Goal: Use online tool/utility: Utilize a website feature to perform a specific function

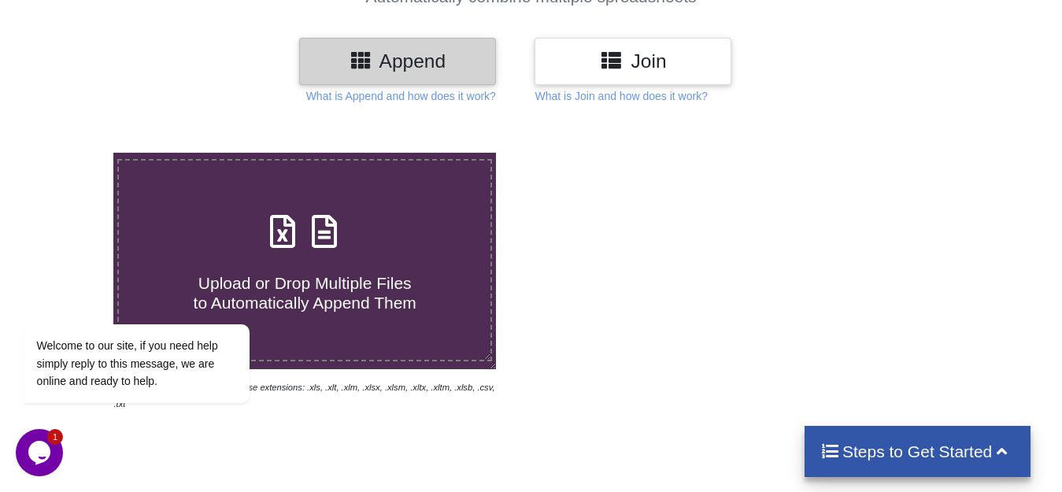
scroll to position [157, 0]
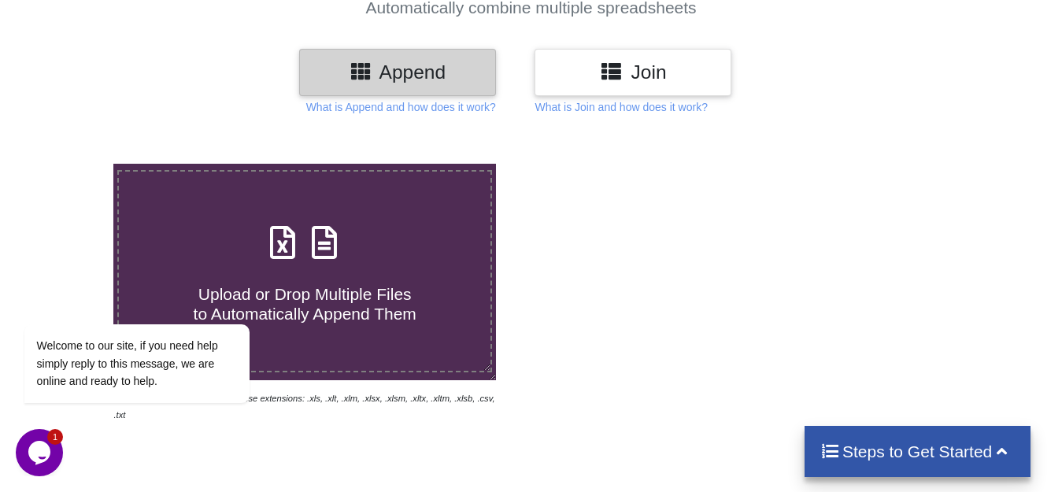
click at [364, 305] on span "Upload or Drop Multiple Files to Automatically Append Them" at bounding box center [305, 304] width 223 height 38
click at [71, 164] on input "Upload or Drop Multiple Files to Automatically Append Them" at bounding box center [71, 164] width 0 height 0
type input "C:\fakepath\Copy of STP [DATE].xlsx"
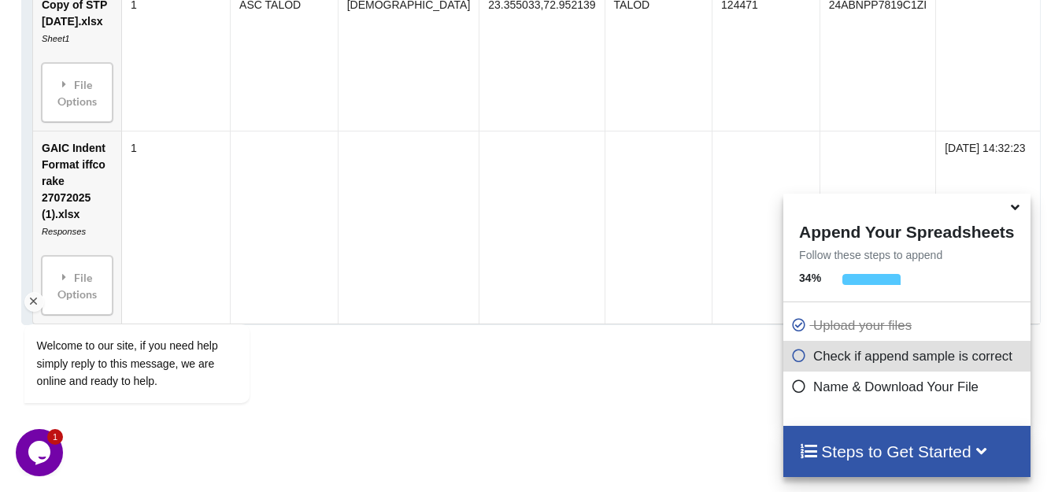
scroll to position [990, 0]
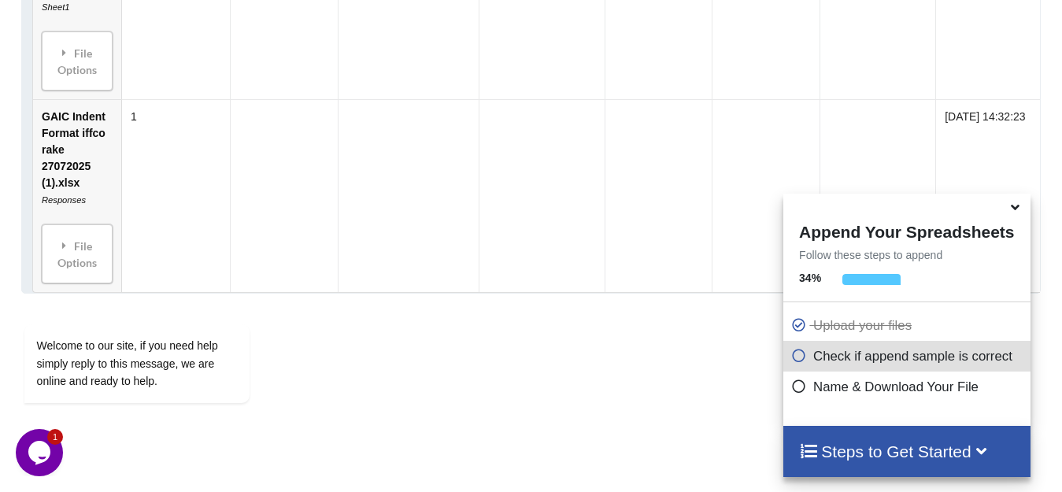
click at [807, 387] on icon at bounding box center [799, 383] width 16 height 13
click at [1014, 204] on icon at bounding box center [1014, 205] width 17 height 14
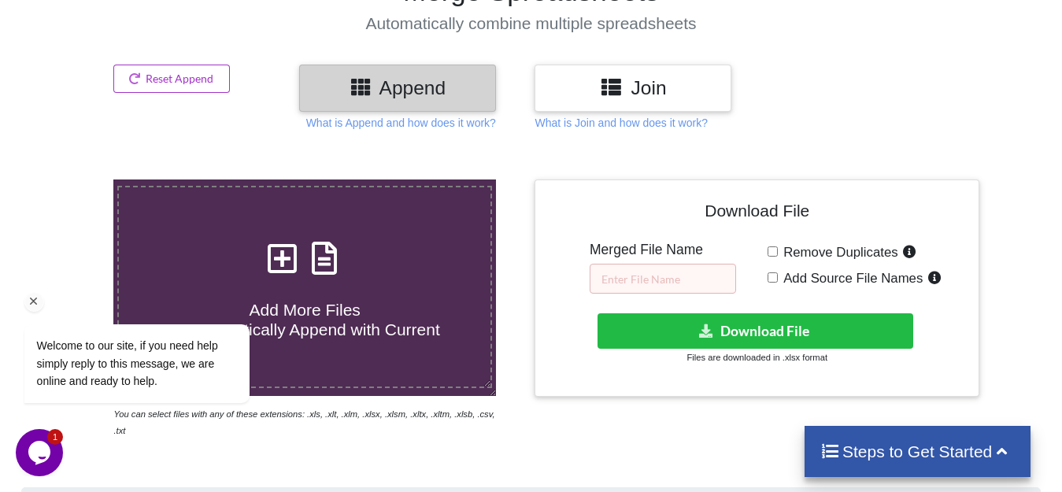
scroll to position [140, 0]
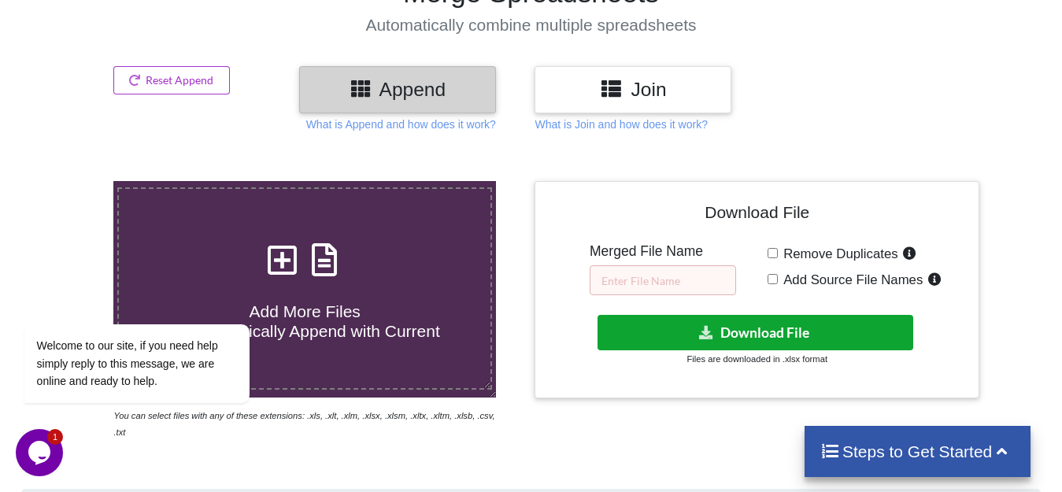
click at [754, 326] on button "Download File" at bounding box center [755, 332] width 316 height 35
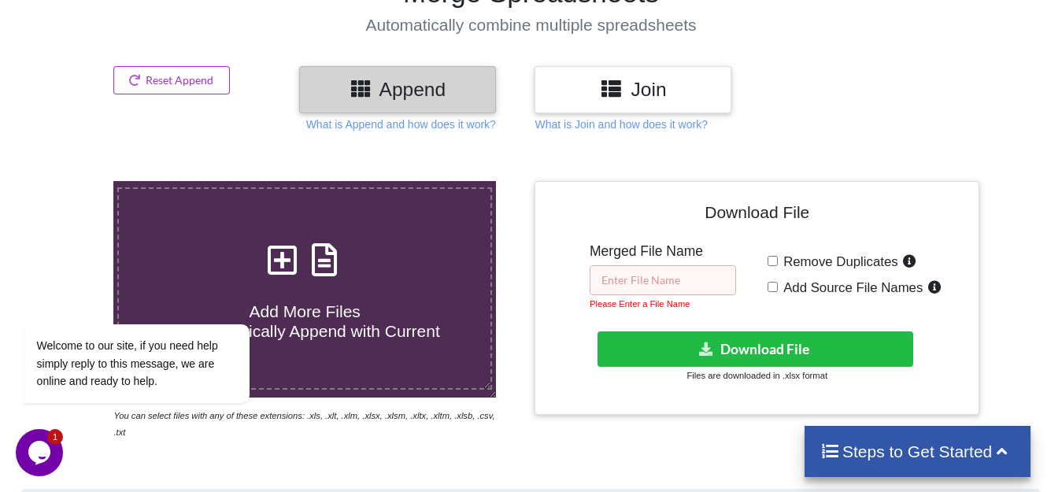
click at [651, 282] on input "text" at bounding box center [662, 280] width 146 height 30
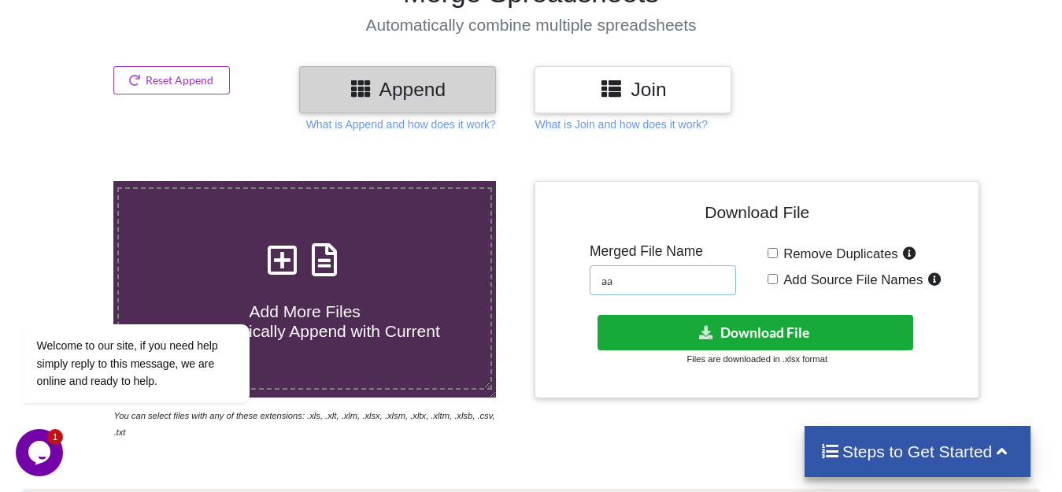
type input "aa"
click at [698, 342] on button "Download File" at bounding box center [755, 332] width 316 height 35
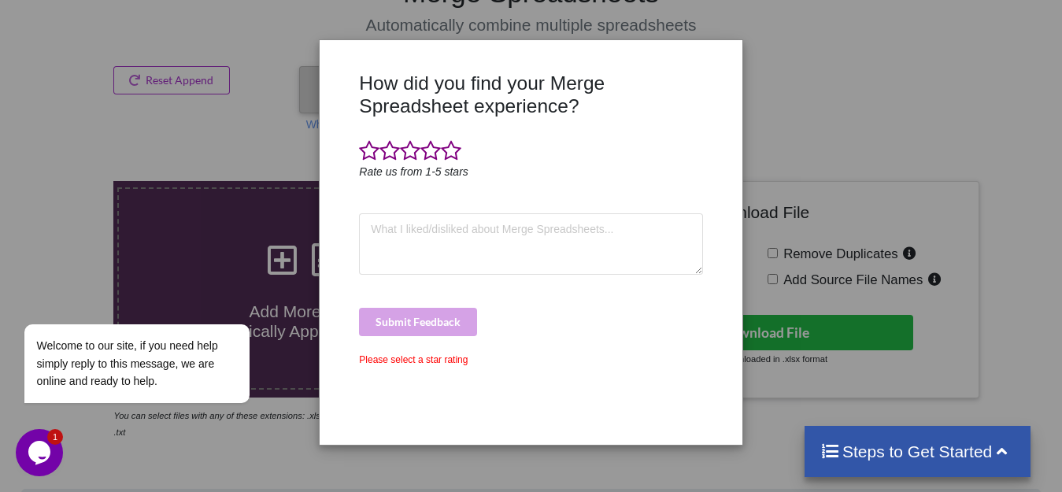
click at [795, 85] on div "How did you find your Merge Spreadsheet experience? Rate us from 1-5 stars Subm…" at bounding box center [531, 246] width 1062 height 492
click at [452, 148] on span at bounding box center [451, 151] width 20 height 22
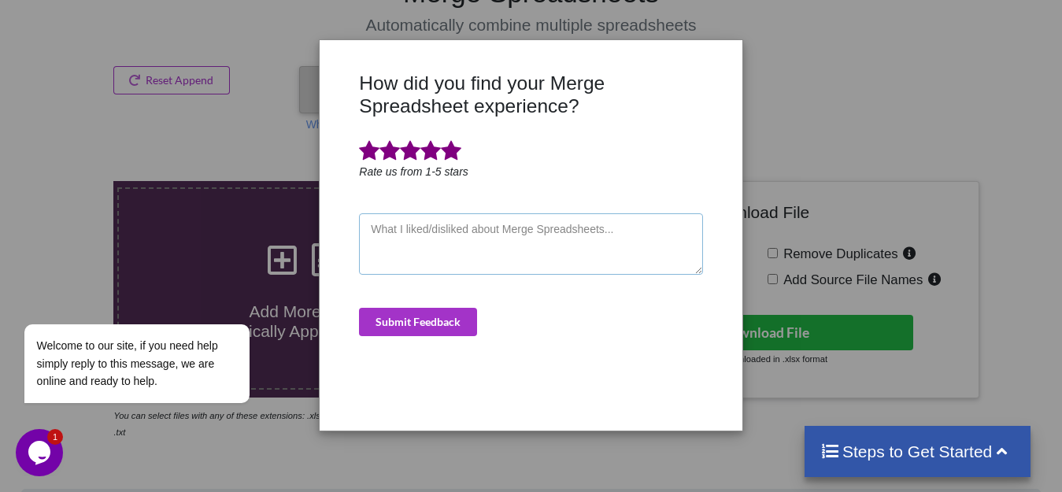
click at [463, 261] on textarea at bounding box center [530, 243] width 343 height 61
type textarea "fine"
click at [416, 328] on button "Submit Feedback" at bounding box center [418, 322] width 118 height 28
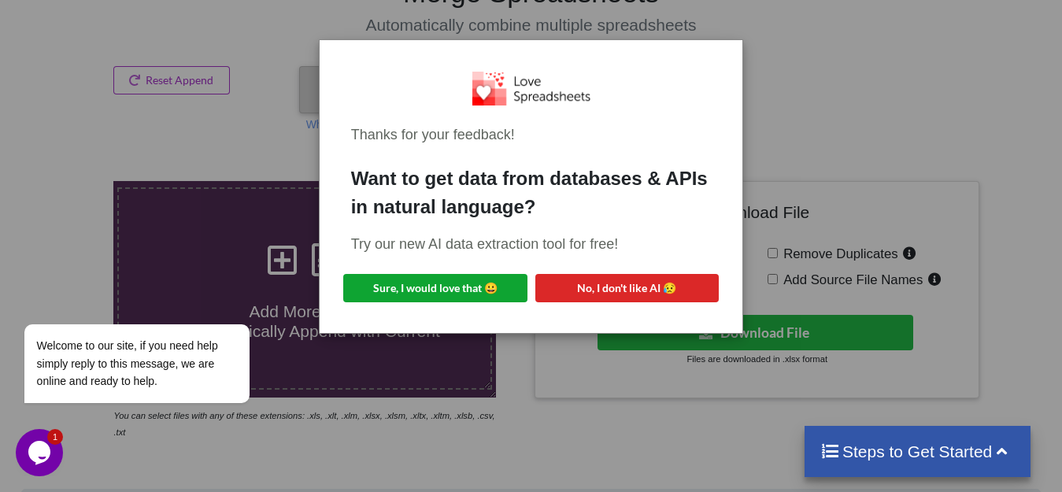
click at [494, 290] on button "Sure, I would love that 😀" at bounding box center [435, 288] width 184 height 28
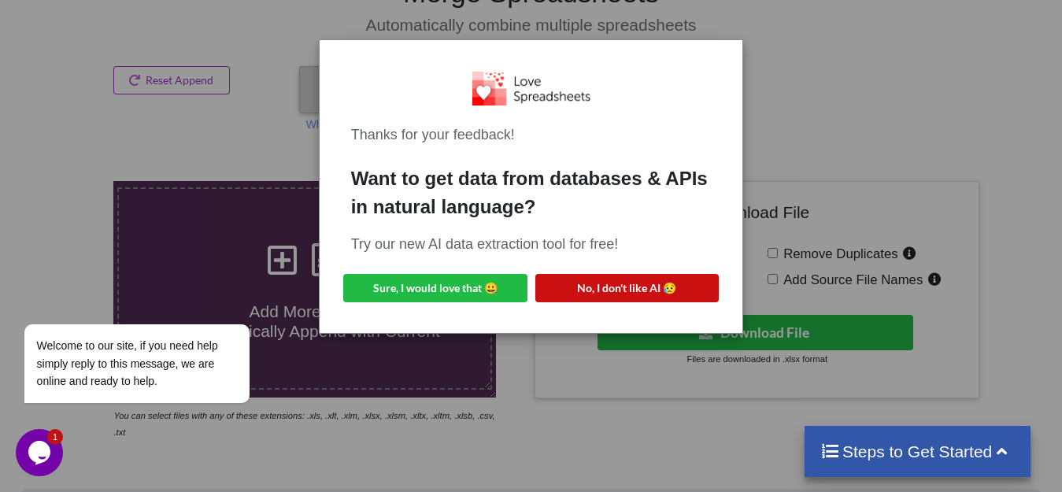
click at [659, 282] on button "No, I don't like AI 😥" at bounding box center [627, 288] width 184 height 28
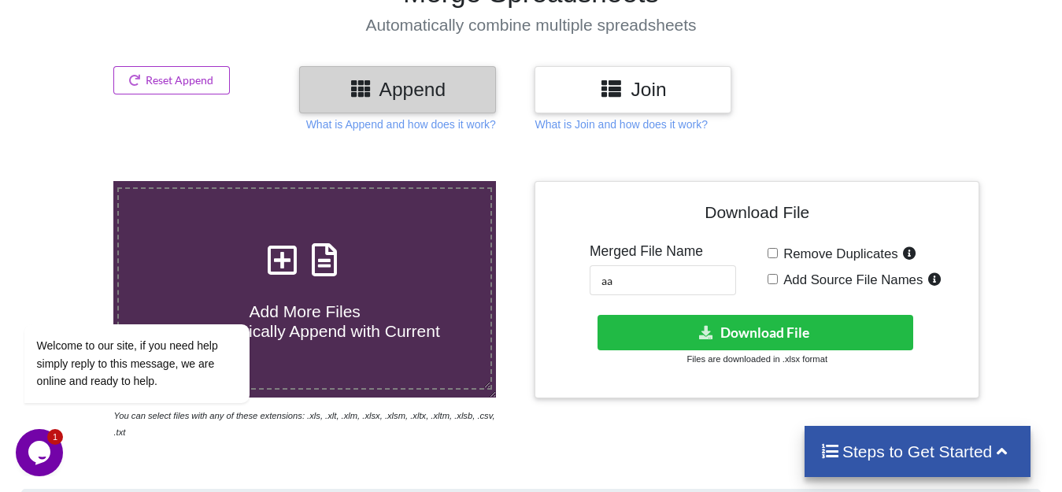
click at [775, 257] on input "Remove Duplicates" at bounding box center [772, 253] width 10 height 10
checkbox input "true"
click at [777, 277] on span "Add Source File Names" at bounding box center [849, 279] width 145 height 15
click at [777, 277] on input "Add Source File Names" at bounding box center [772, 279] width 10 height 10
checkbox input "true"
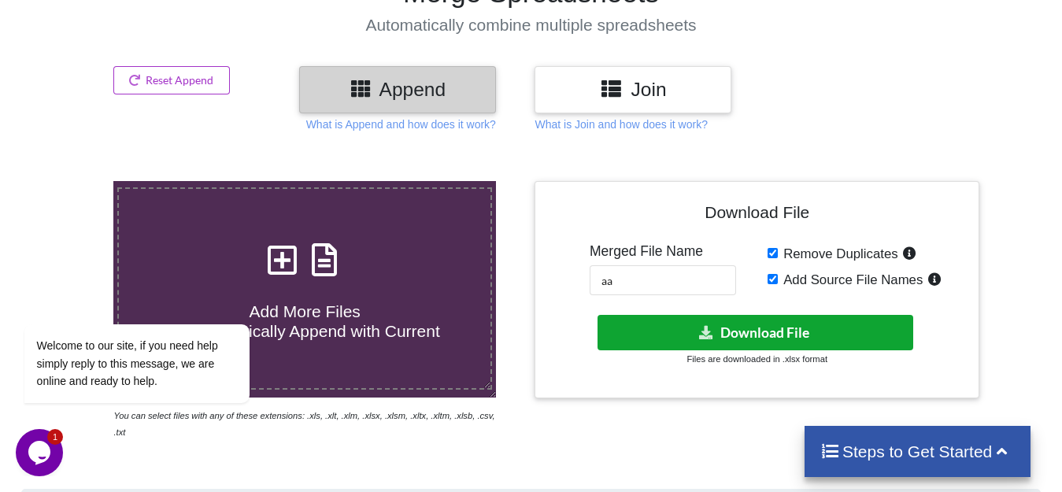
click at [740, 336] on button "Download File" at bounding box center [755, 332] width 316 height 35
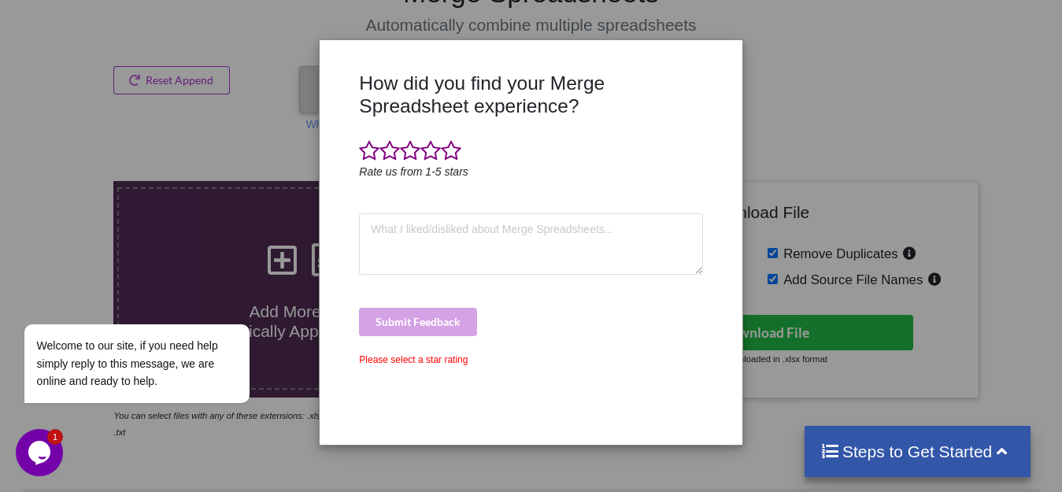
click at [397, 361] on div "Please select a star rating" at bounding box center [530, 360] width 343 height 14
click at [123, 431] on div "How did you find your Merge Spreadsheet experience? Rate us from 1-5 stars Subm…" at bounding box center [531, 246] width 1062 height 492
click at [859, 216] on div "How did you find your Merge Spreadsheet experience? Rate us from 1-5 stars Subm…" at bounding box center [531, 246] width 1062 height 492
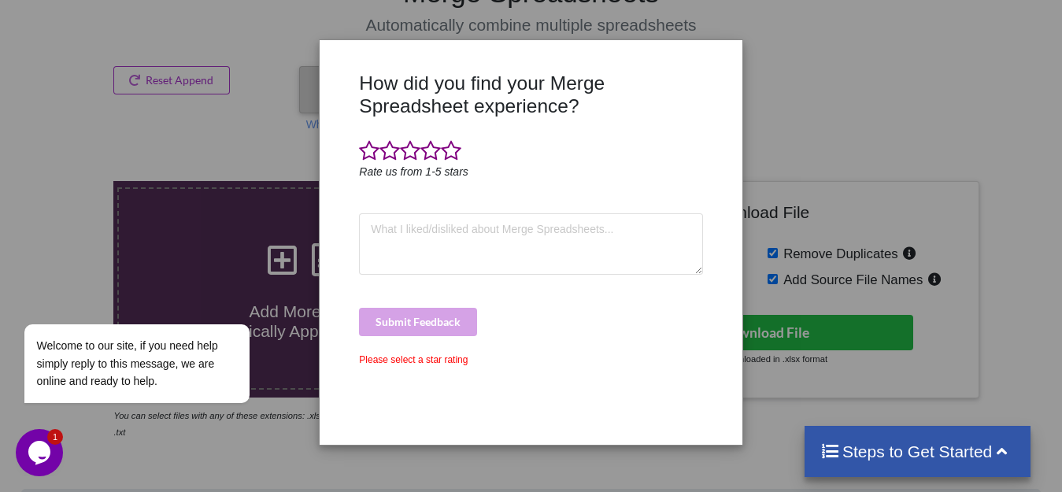
click at [859, 216] on div "How did you find your Merge Spreadsheet experience? Rate us from 1-5 stars Subm…" at bounding box center [531, 246] width 1062 height 492
click at [432, 150] on span at bounding box center [430, 151] width 20 height 22
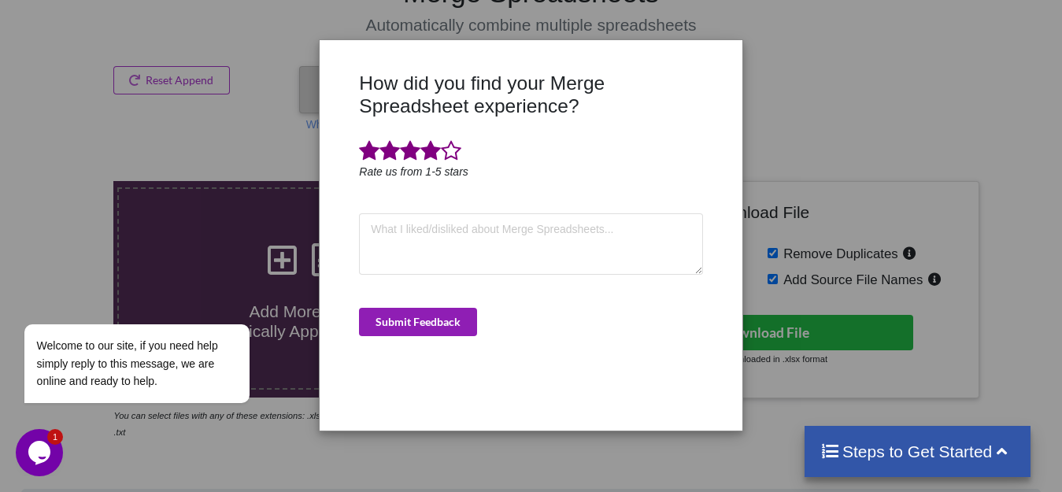
click at [430, 312] on button "Submit Feedback" at bounding box center [418, 322] width 118 height 28
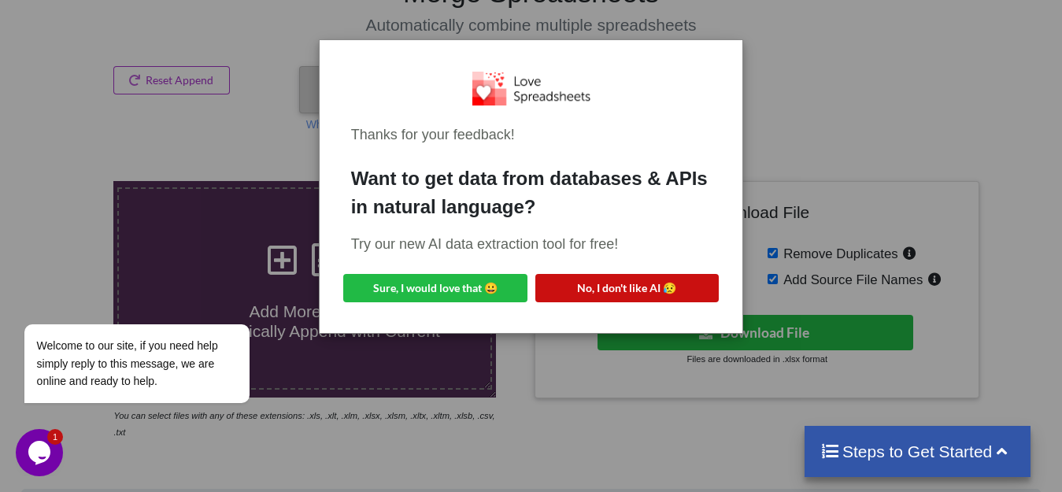
click at [600, 276] on button "No, I don't like AI 😥" at bounding box center [627, 288] width 184 height 28
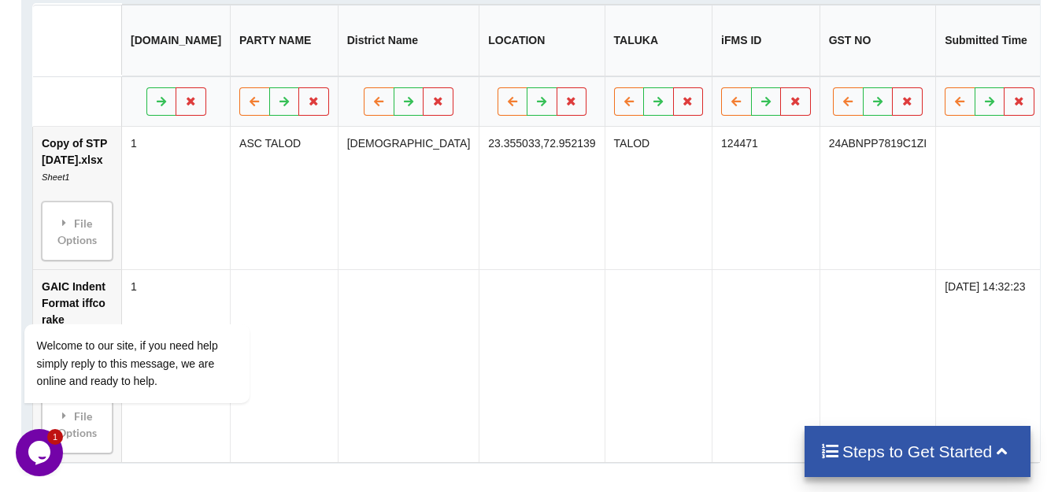
scroll to position [801, 0]
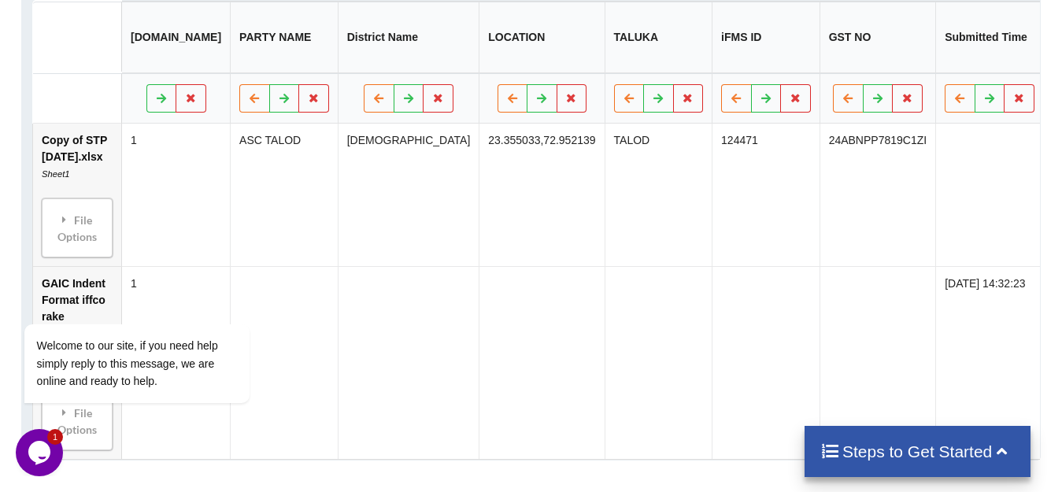
click at [1052, 84] on button at bounding box center [1067, 98] width 31 height 28
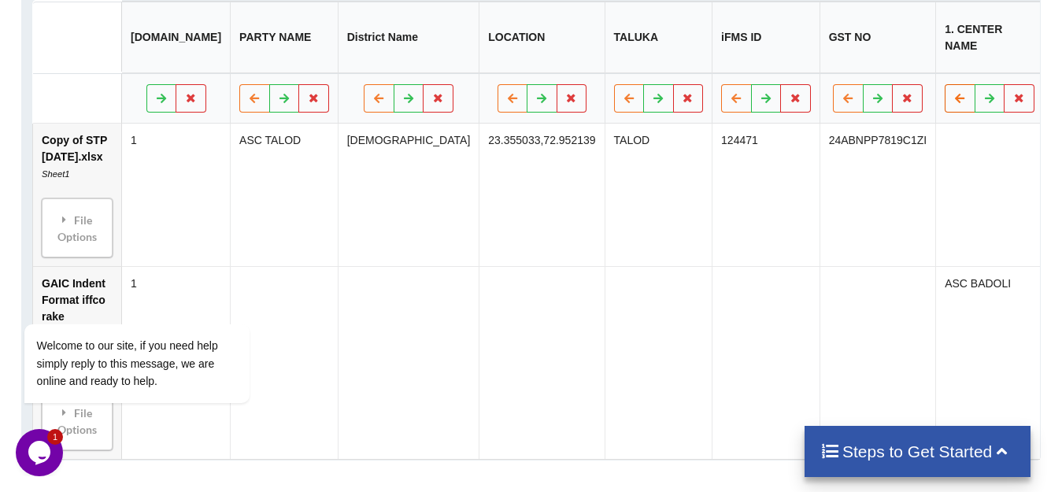
click at [944, 97] on button at bounding box center [959, 98] width 31 height 28
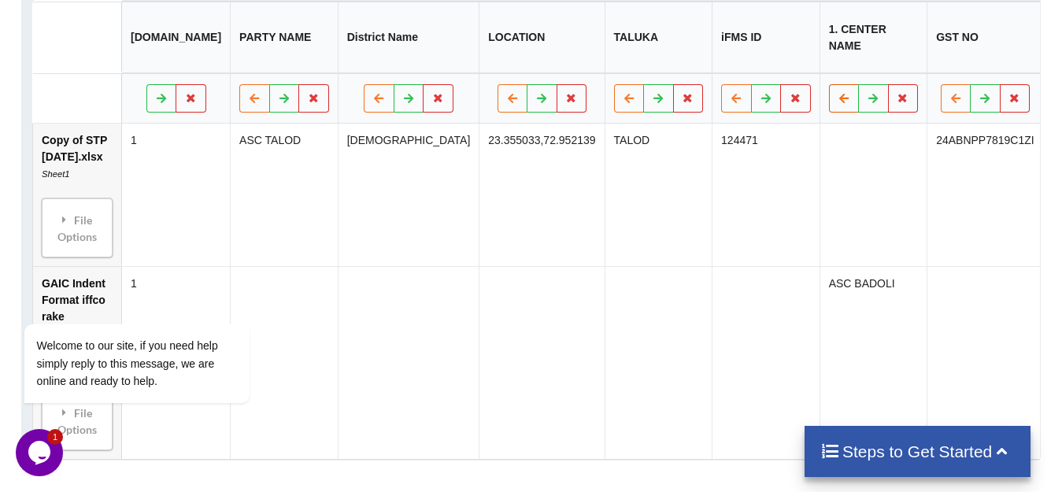
click at [837, 94] on icon at bounding box center [843, 97] width 13 height 9
click at [721, 85] on button at bounding box center [736, 98] width 31 height 28
click at [613, 97] on button at bounding box center [628, 98] width 31 height 28
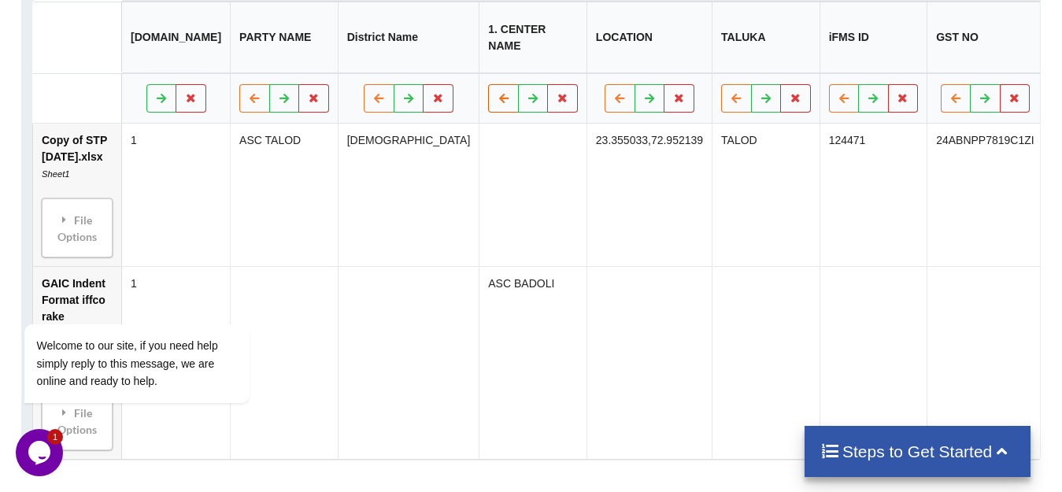
click at [488, 92] on button at bounding box center [503, 98] width 31 height 28
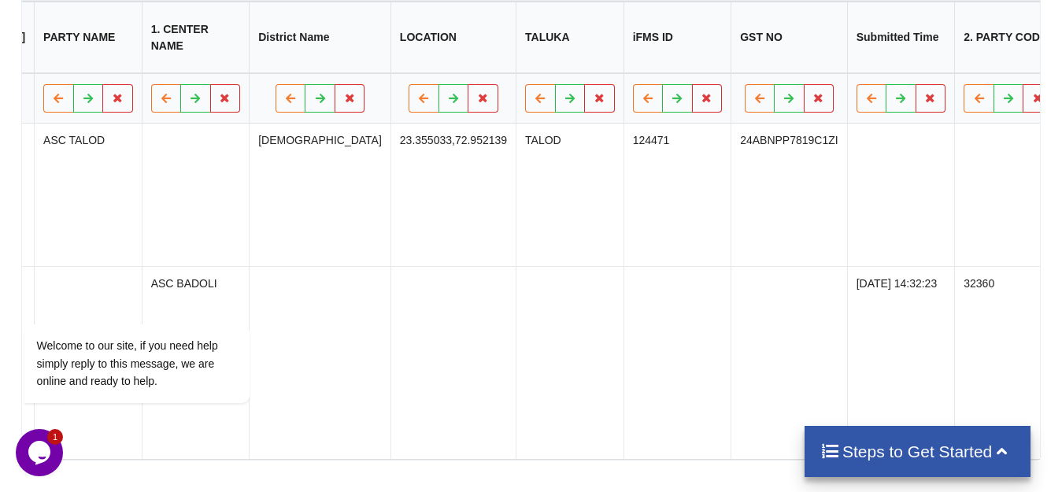
scroll to position [0, 252]
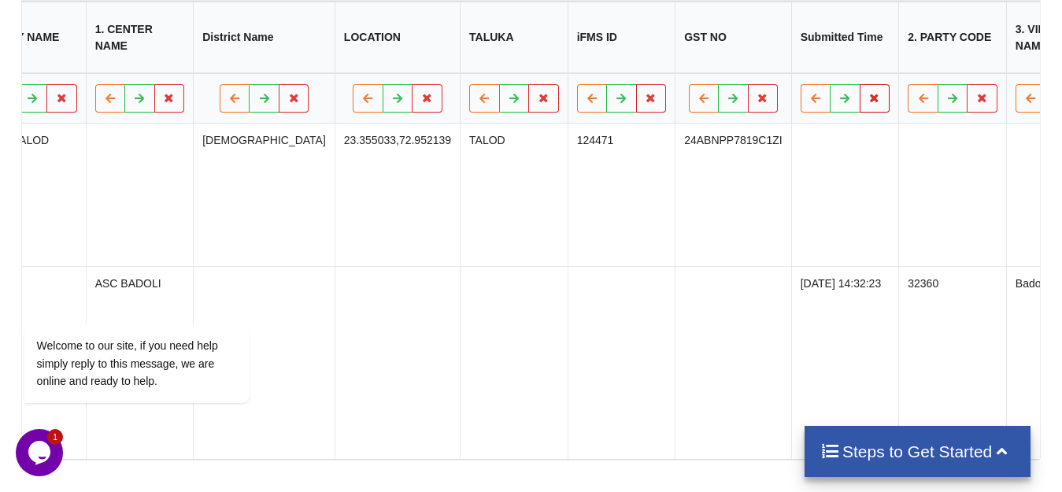
click at [868, 93] on icon at bounding box center [874, 97] width 13 height 9
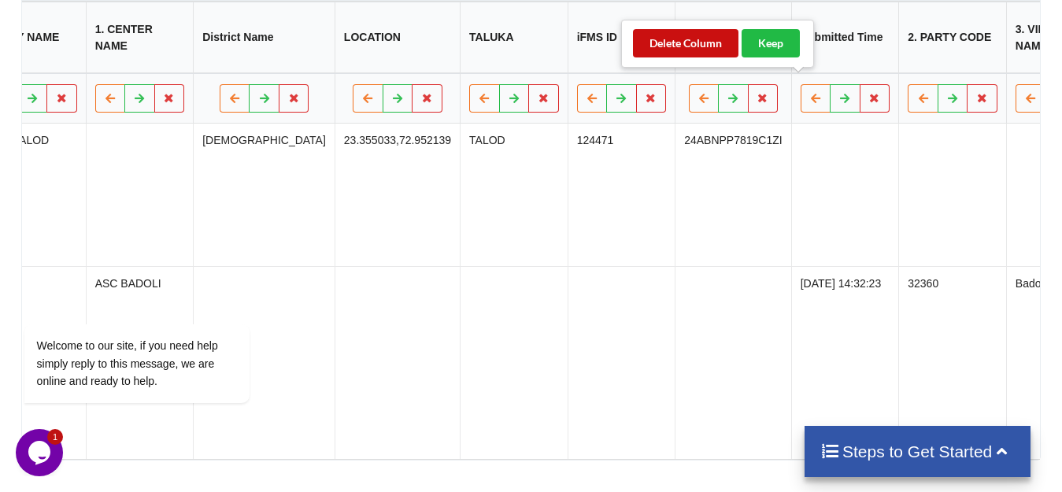
click at [686, 54] on button "Delete Column" at bounding box center [685, 43] width 105 height 28
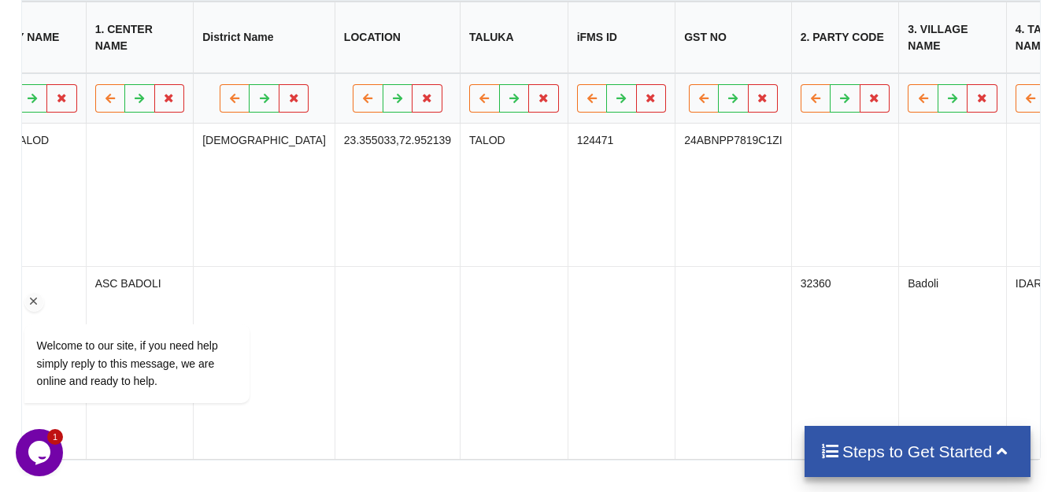
click at [211, 196] on div "Welcome to our site, if you need help simply reply to this message, we are onli…" at bounding box center [157, 298] width 283 height 239
click at [238, 200] on div "Welcome to our site, if you need help simply reply to this message, we are onli…" at bounding box center [157, 298] width 283 height 239
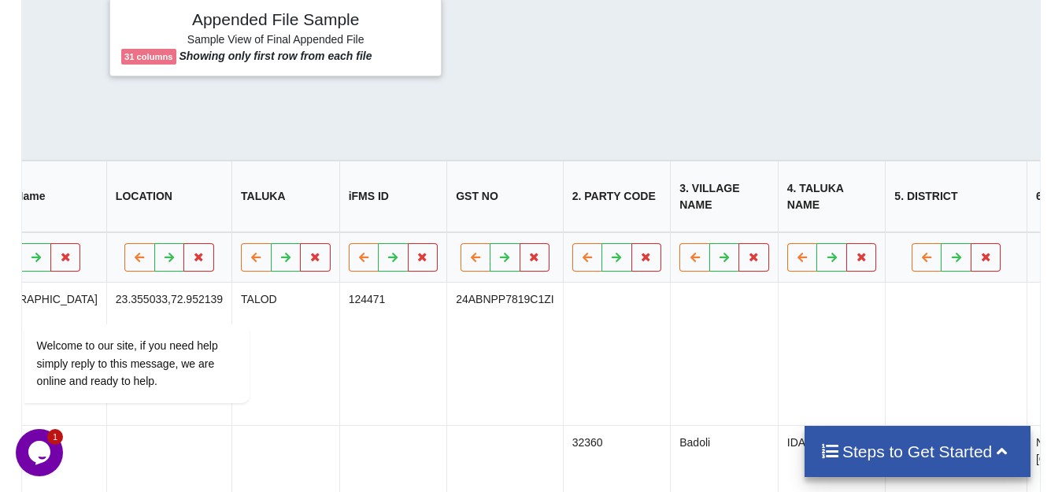
scroll to position [0, 4334]
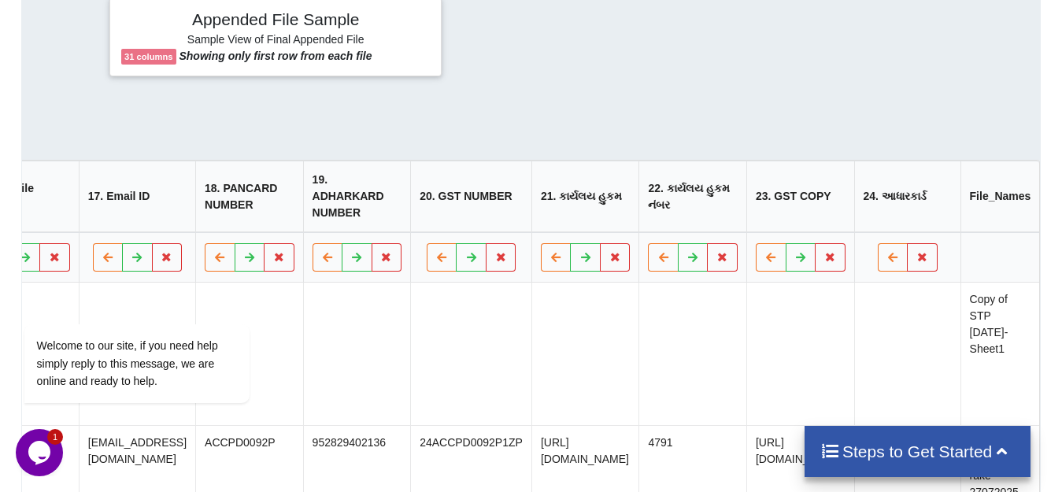
drag, startPoint x: 906, startPoint y: 93, endPoint x: 641, endPoint y: 114, distance: 266.0
click at [641, 114] on div "Appended File Sample Sample View of Final Appended File 31 columns Showing only…" at bounding box center [530, 303] width 1019 height 633
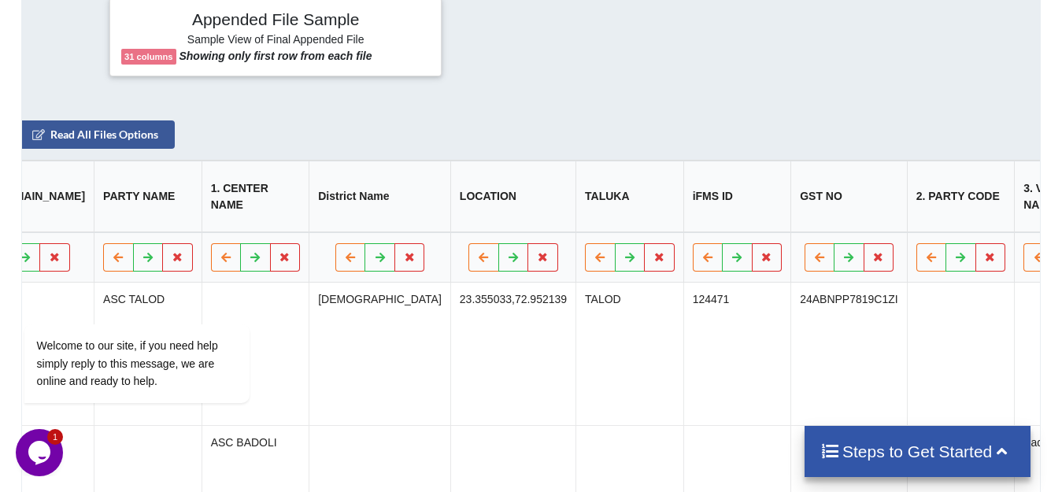
scroll to position [0, 0]
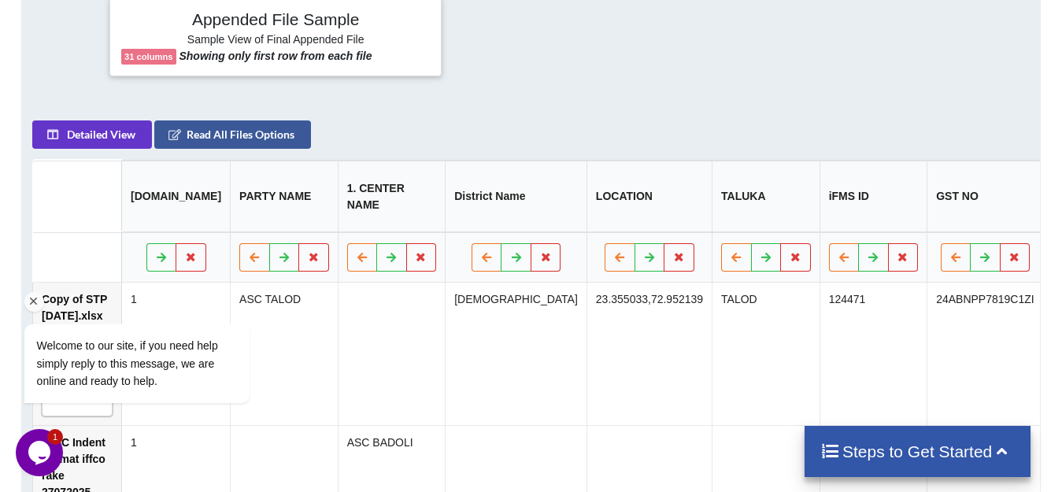
click at [81, 185] on div "Welcome to our site, if you need help simply reply to this message, we are onli…" at bounding box center [157, 298] width 283 height 239
click at [289, 351] on div "Welcome to our site, if you need help simply reply to this message, we are onli…" at bounding box center [157, 363] width 267 height 79
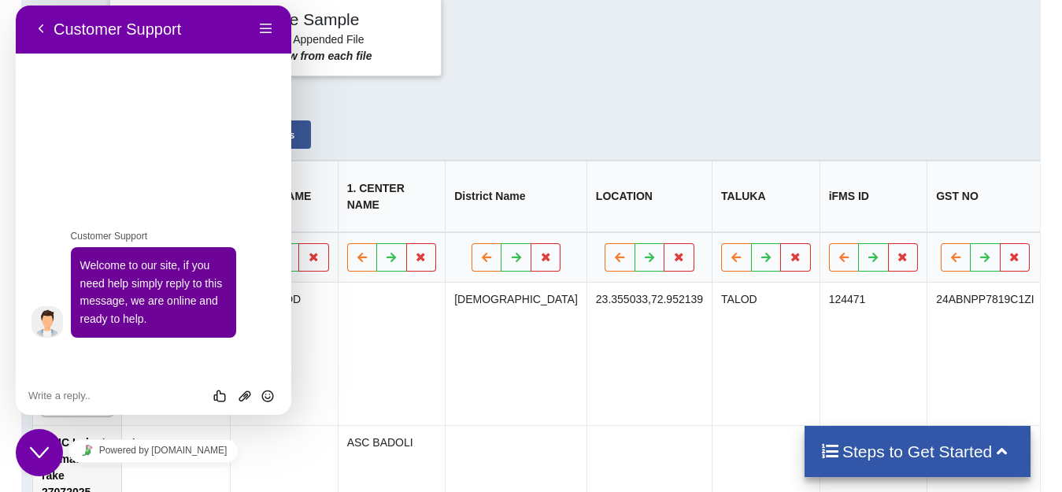
click at [409, 371] on td at bounding box center [392, 353] width 108 height 142
click at [385, 364] on td at bounding box center [392, 353] width 108 height 142
click at [48, 438] on button "Close Chat This icon closes the chat window." at bounding box center [39, 452] width 47 height 47
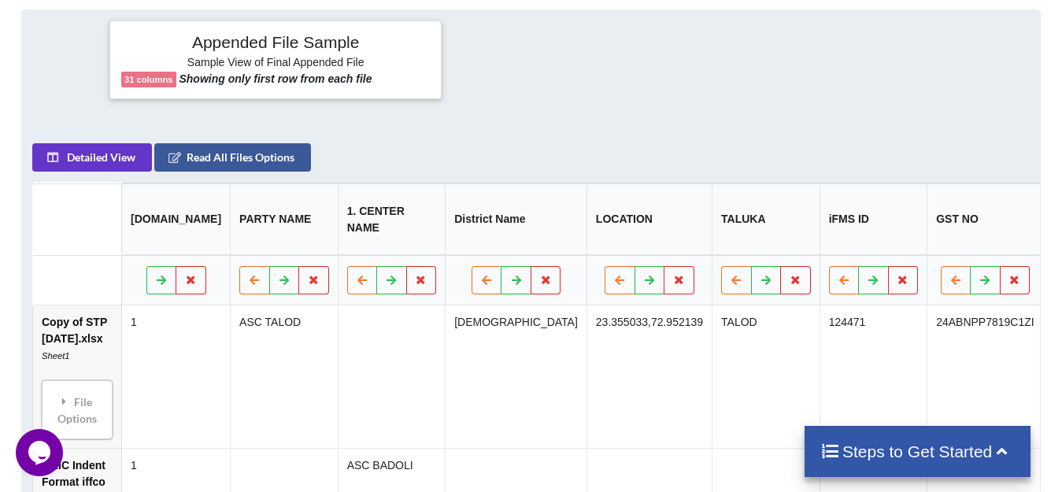
scroll to position [593, 0]
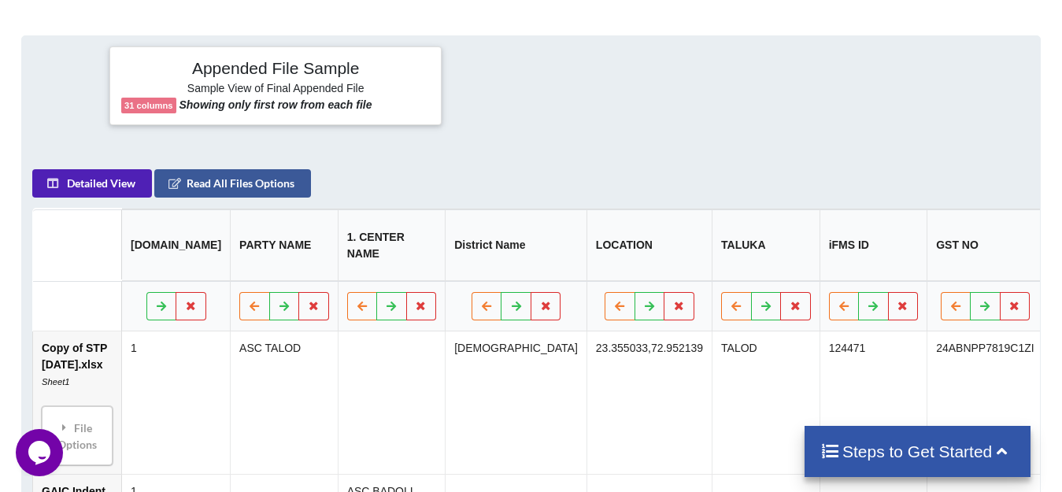
click at [130, 173] on button "Detailed View" at bounding box center [92, 183] width 120 height 28
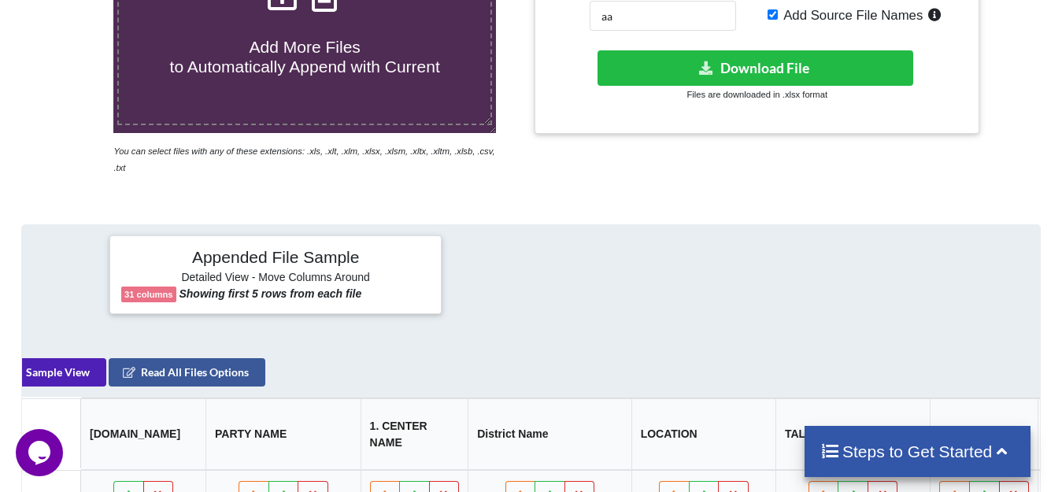
scroll to position [0, 0]
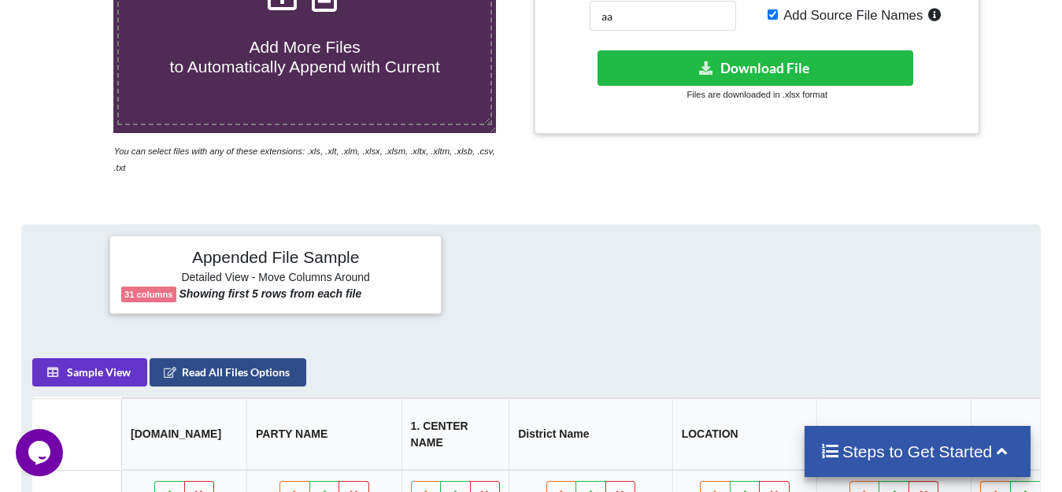
click at [219, 368] on button "Read All Files Options" at bounding box center [228, 372] width 157 height 28
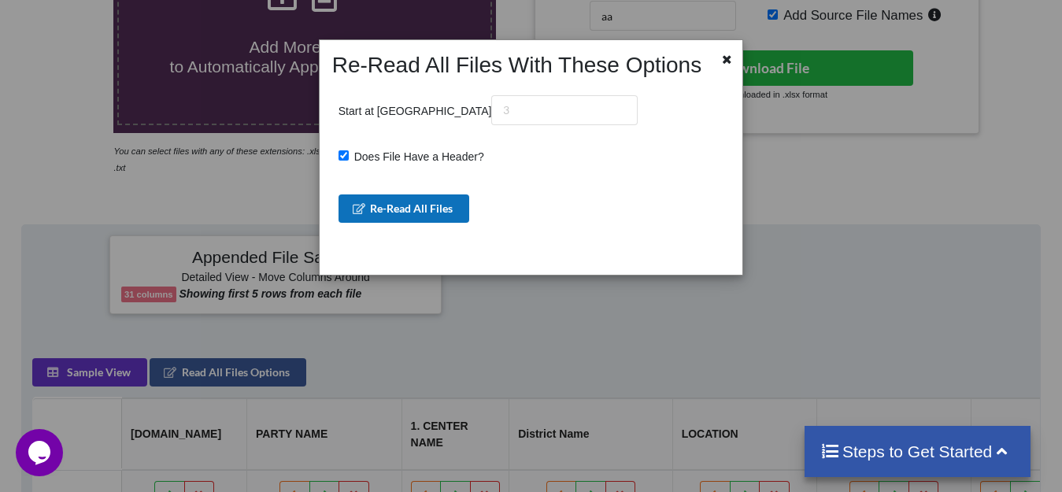
click at [414, 213] on button "Re-Read All Files" at bounding box center [403, 208] width 131 height 28
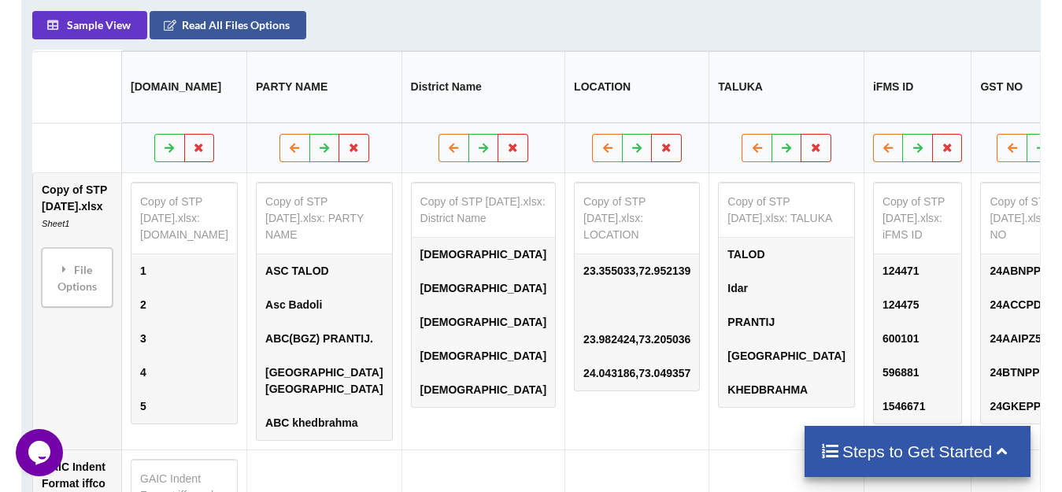
scroll to position [748, 0]
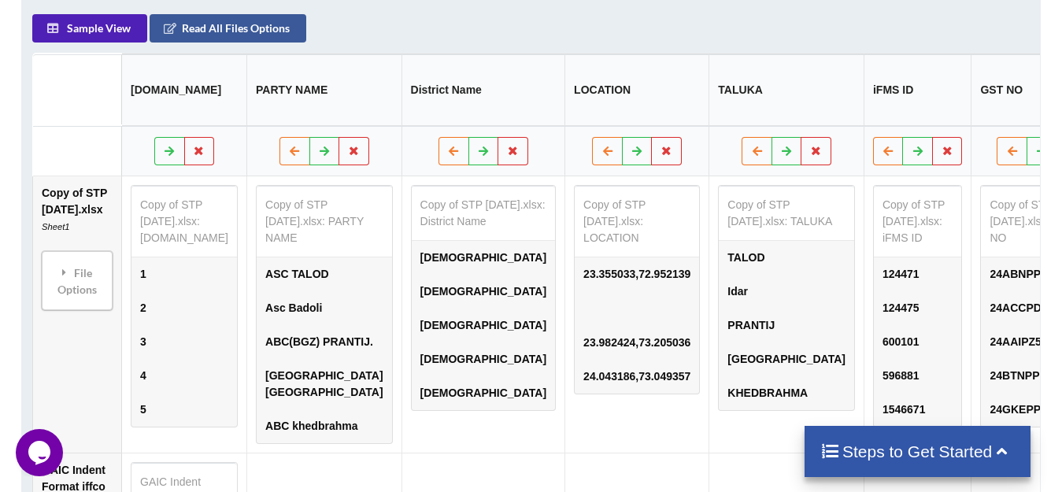
click at [101, 20] on button "Sample View" at bounding box center [89, 28] width 115 height 28
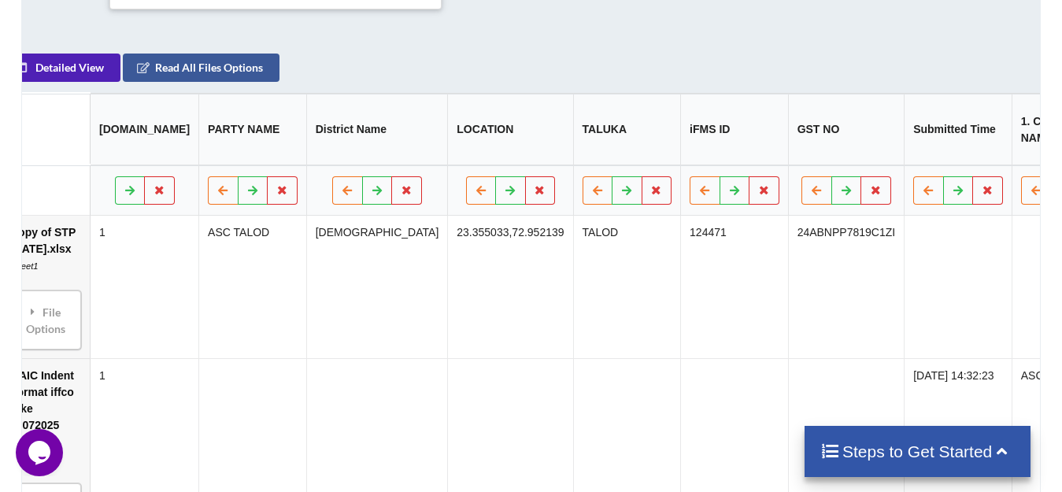
scroll to position [685, 0]
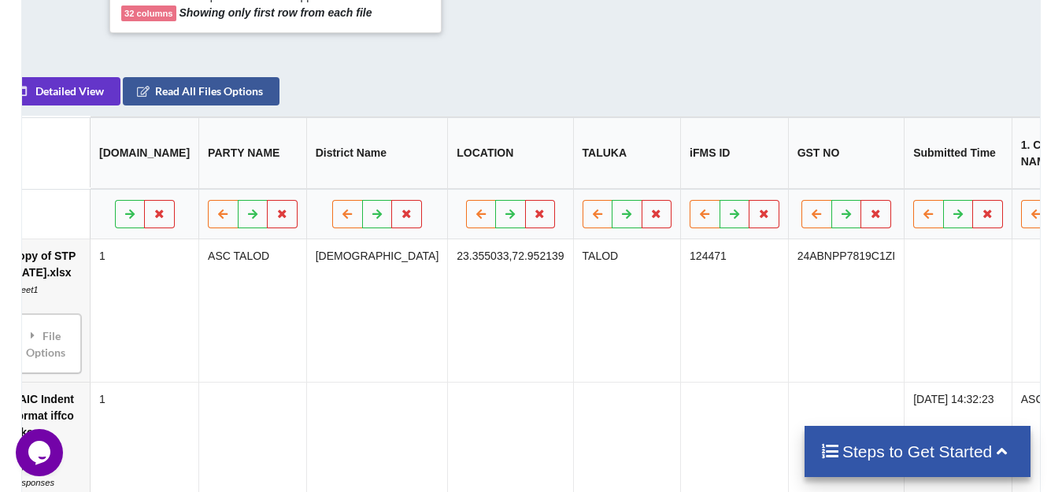
click at [903, 153] on th "Submitted Time" at bounding box center [957, 153] width 108 height 72
click at [931, 209] on th at bounding box center [957, 214] width 108 height 50
click at [972, 208] on button at bounding box center [987, 214] width 31 height 28
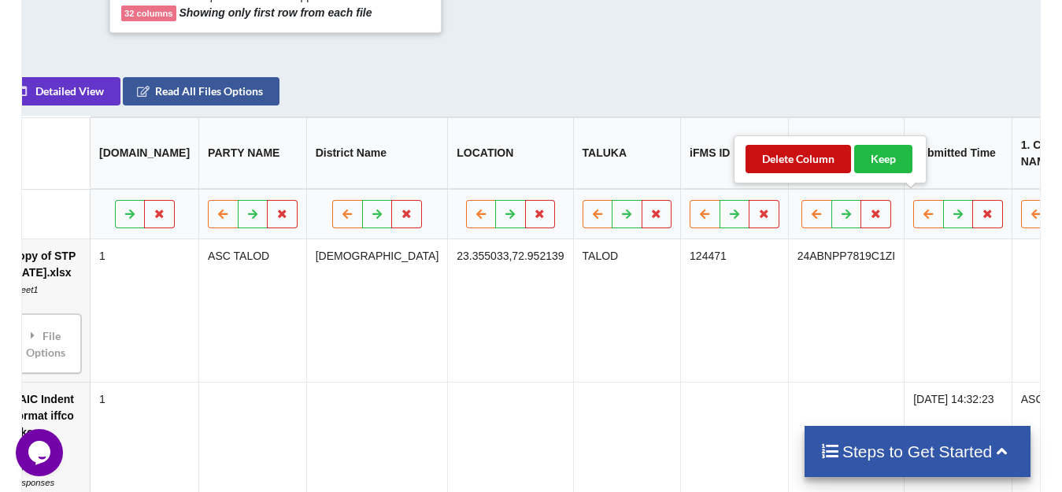
click at [787, 162] on button "Delete Column" at bounding box center [797, 159] width 105 height 28
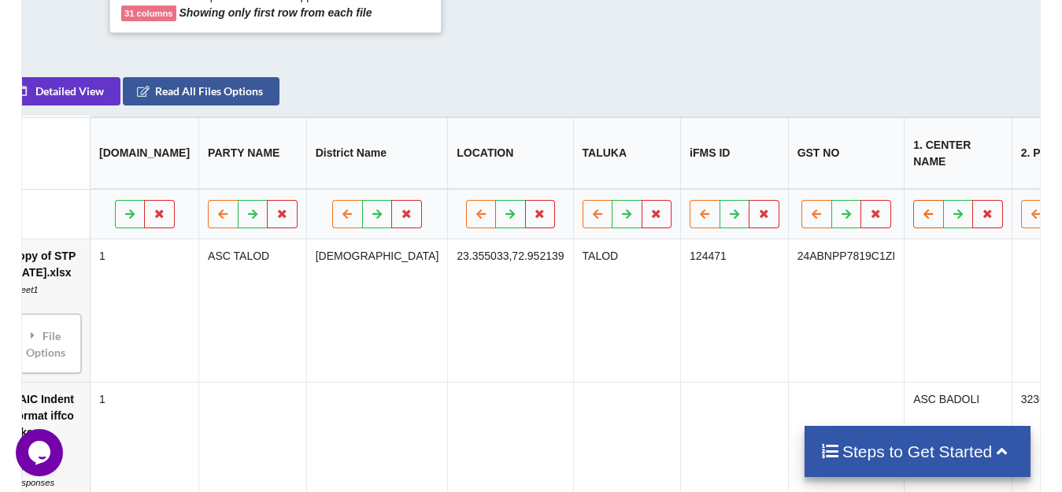
click at [913, 200] on button at bounding box center [928, 214] width 31 height 28
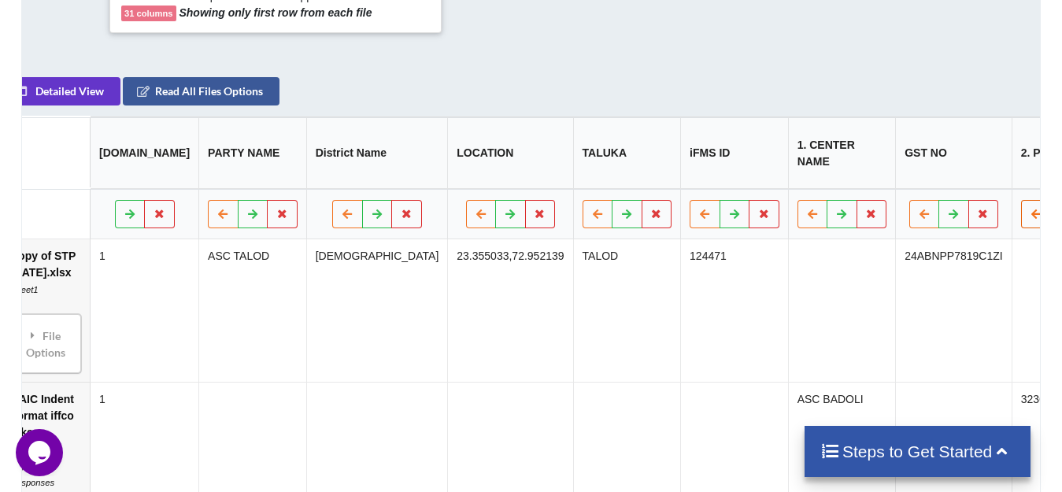
click at [1021, 200] on button at bounding box center [1036, 214] width 31 height 28
click at [806, 209] on icon at bounding box center [812, 213] width 13 height 9
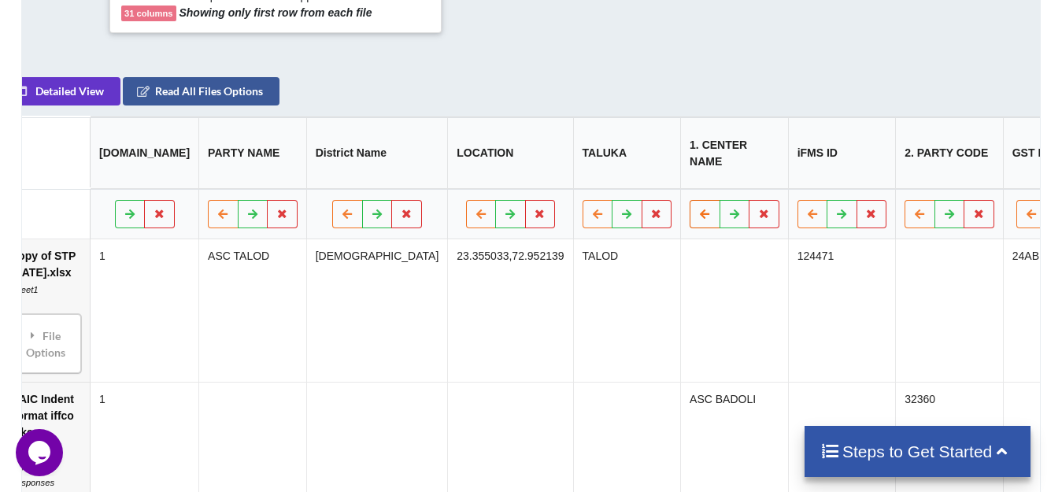
click at [689, 200] on button at bounding box center [704, 214] width 31 height 28
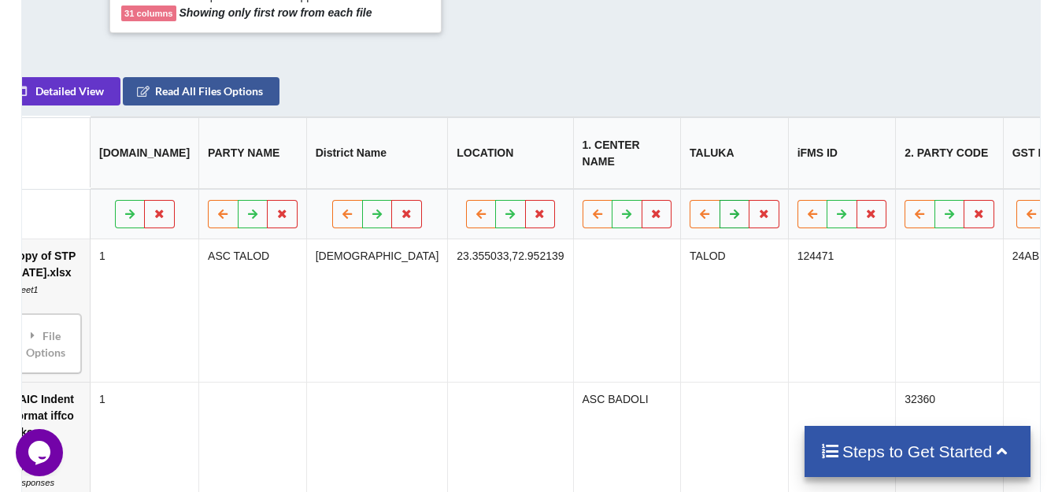
click at [718, 206] on button at bounding box center [733, 214] width 31 height 28
click at [727, 209] on icon at bounding box center [733, 213] width 13 height 9
click at [835, 209] on icon at bounding box center [841, 213] width 13 height 9
click at [806, 209] on icon at bounding box center [812, 213] width 13 height 9
click at [504, 209] on icon at bounding box center [510, 213] width 13 height 9
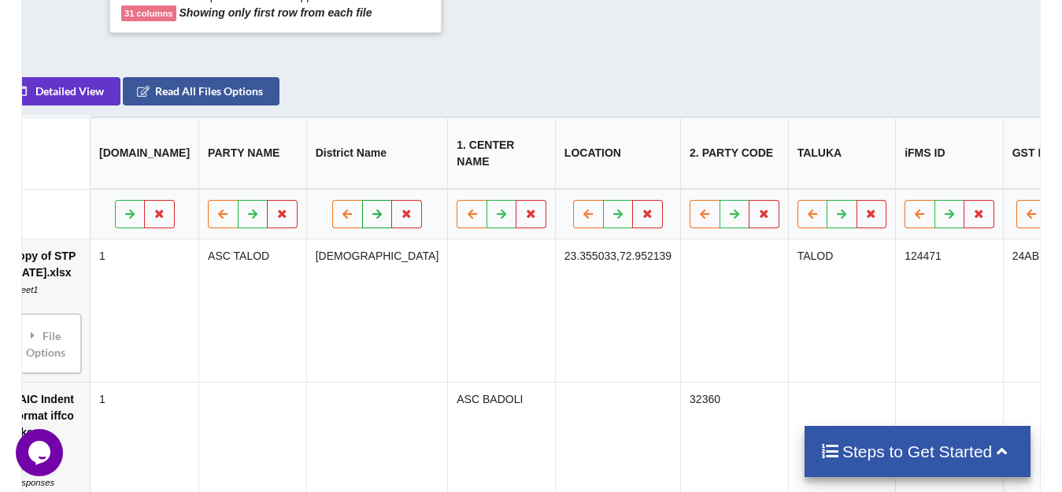
click at [362, 209] on button at bounding box center [377, 214] width 31 height 28
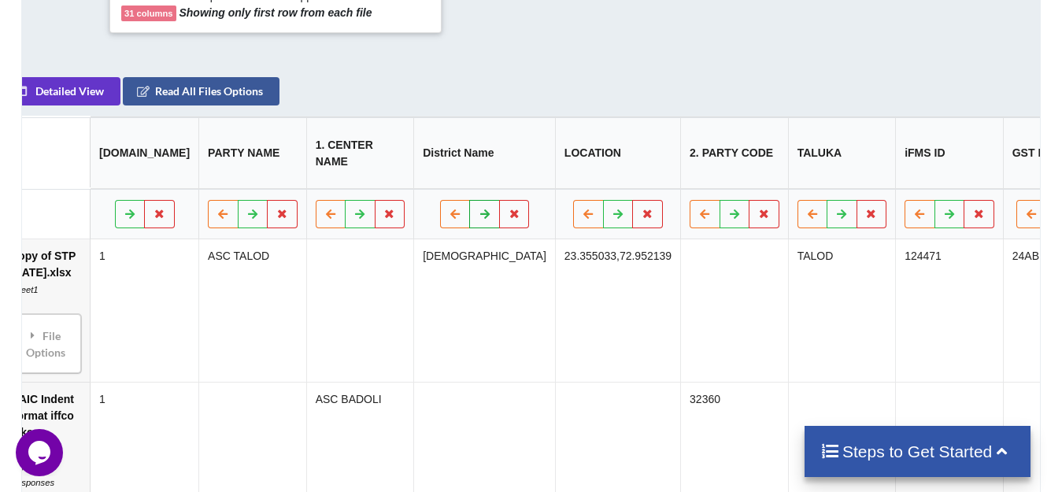
click at [478, 209] on icon at bounding box center [484, 213] width 13 height 9
click at [470, 209] on icon at bounding box center [476, 213] width 13 height 9
click at [469, 203] on button at bounding box center [484, 214] width 31 height 28
click at [603, 209] on icon at bounding box center [609, 213] width 13 height 9
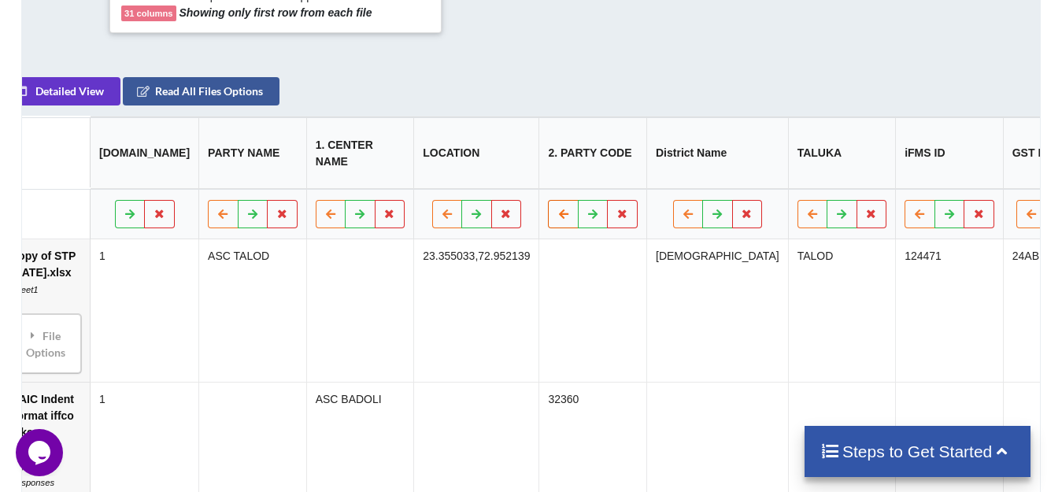
click at [556, 209] on icon at bounding box center [562, 213] width 13 height 9
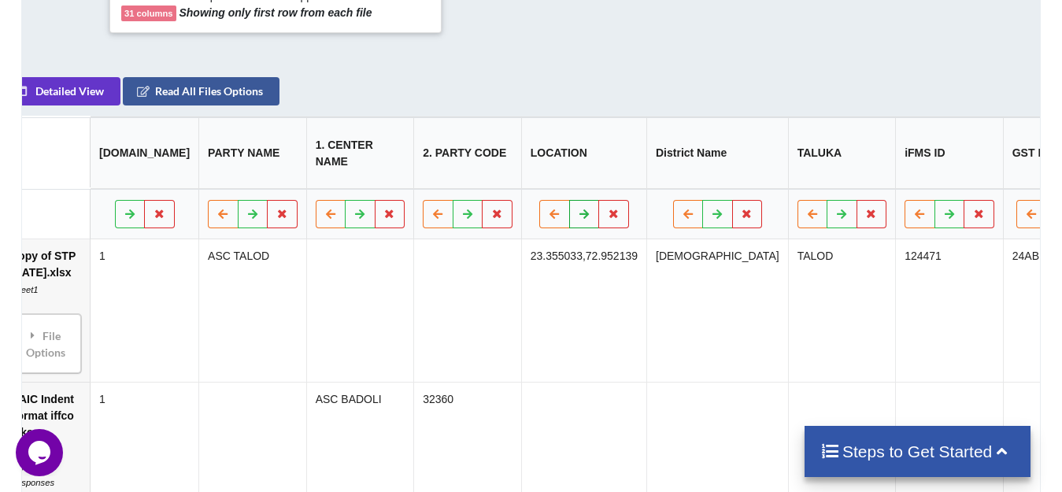
click at [578, 209] on icon at bounding box center [584, 213] width 13 height 9
click at [718, 209] on icon at bounding box center [724, 213] width 13 height 9
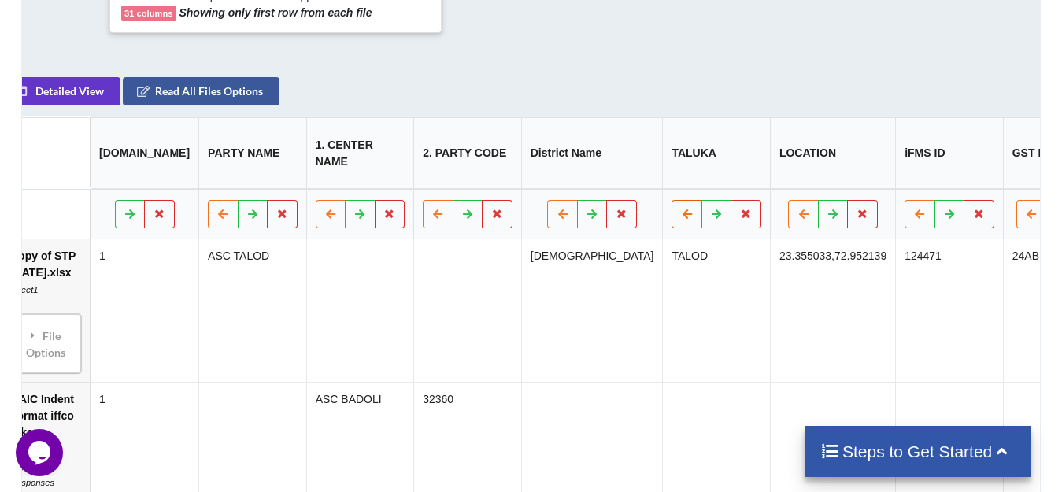
click at [680, 209] on icon at bounding box center [686, 213] width 13 height 9
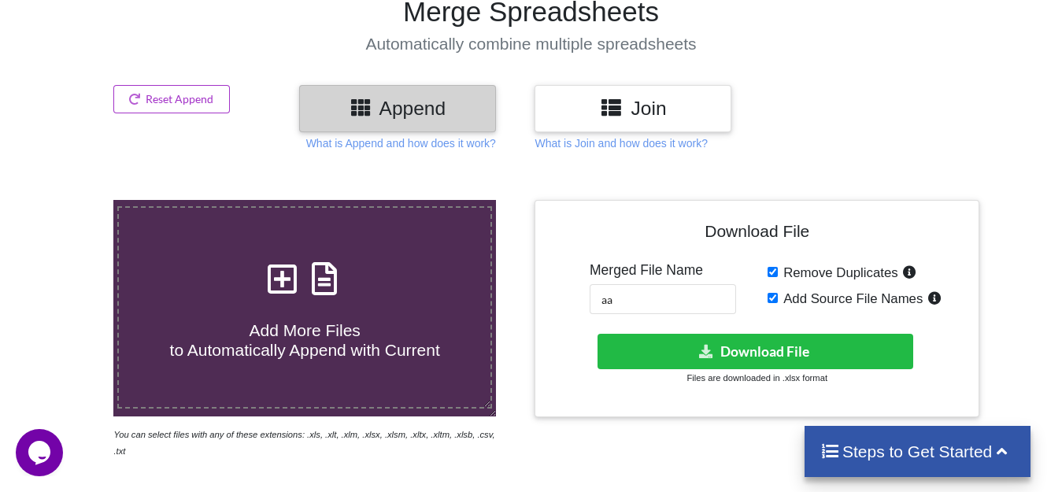
scroll to position [78, 0]
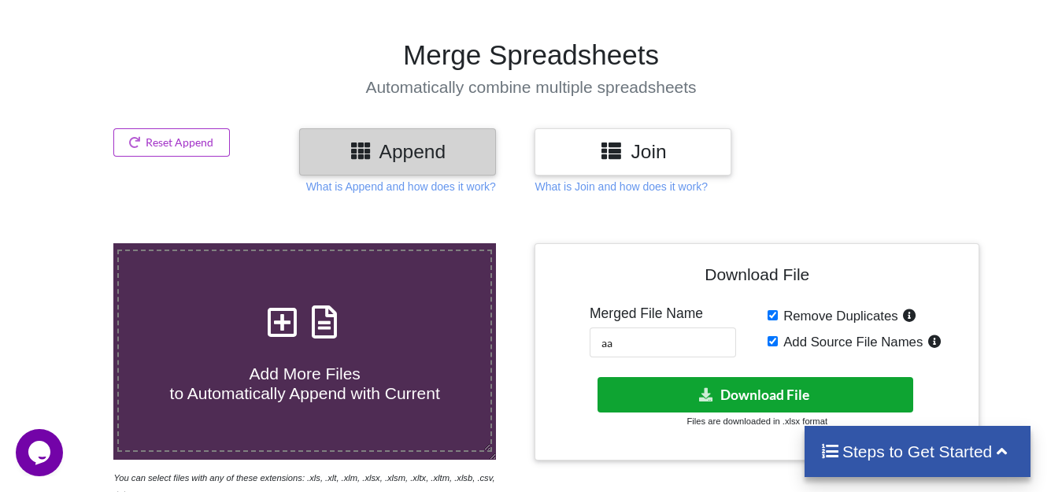
click at [726, 395] on button "Download File" at bounding box center [755, 394] width 316 height 35
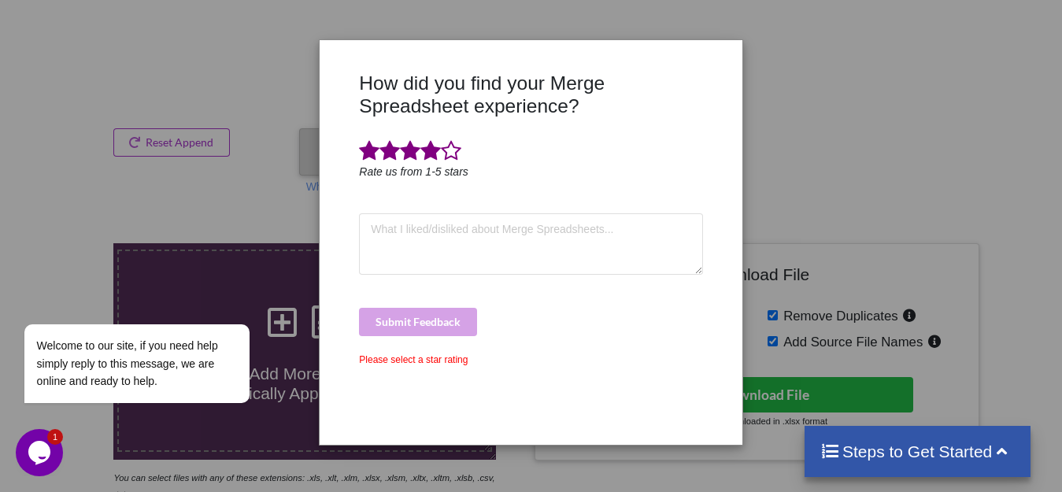
click at [434, 146] on span at bounding box center [430, 151] width 20 height 22
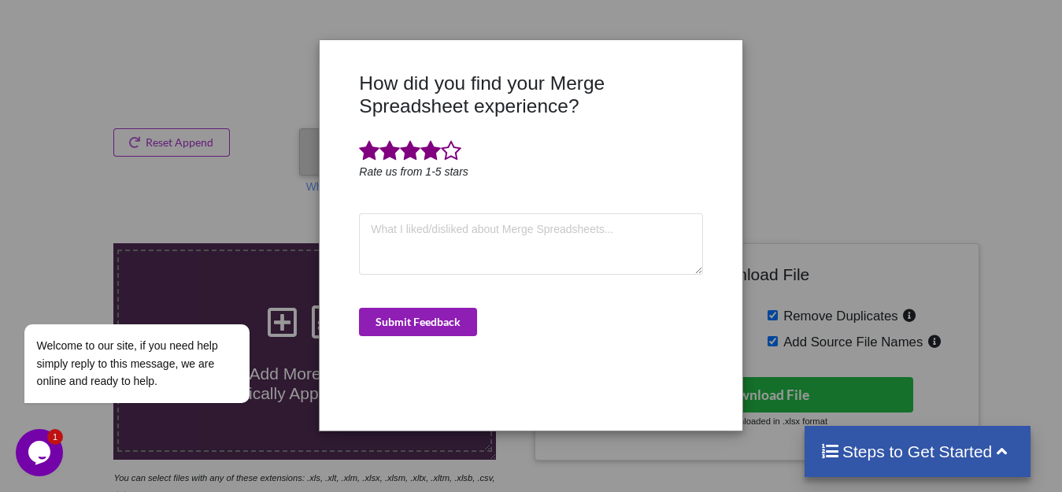
click at [429, 311] on button "Submit Feedback" at bounding box center [418, 322] width 118 height 28
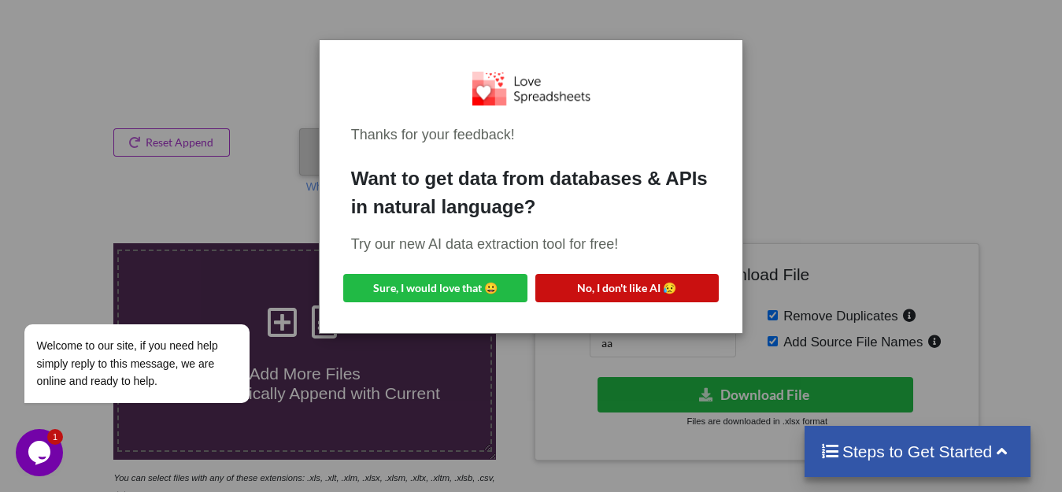
click at [589, 277] on button "No, I don't like AI 😥" at bounding box center [627, 288] width 184 height 28
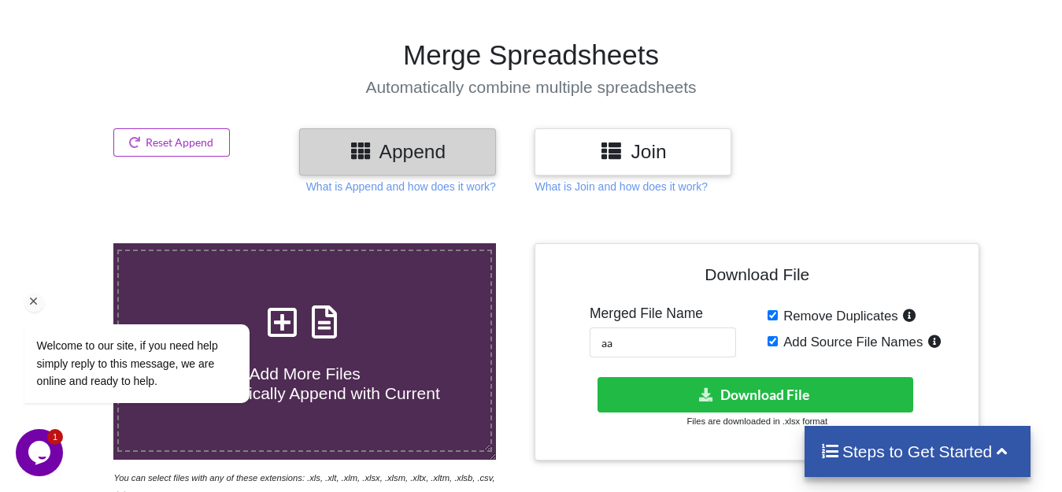
click at [290, 316] on div "Welcome to our site, if you need help simply reply to this message, we are onli…" at bounding box center [157, 348] width 267 height 125
click at [283, 312] on div "Welcome to our site, if you need help simply reply to this message, we are onli…" at bounding box center [157, 348] width 267 height 125
click at [186, 135] on button "Reset Append" at bounding box center [171, 142] width 116 height 28
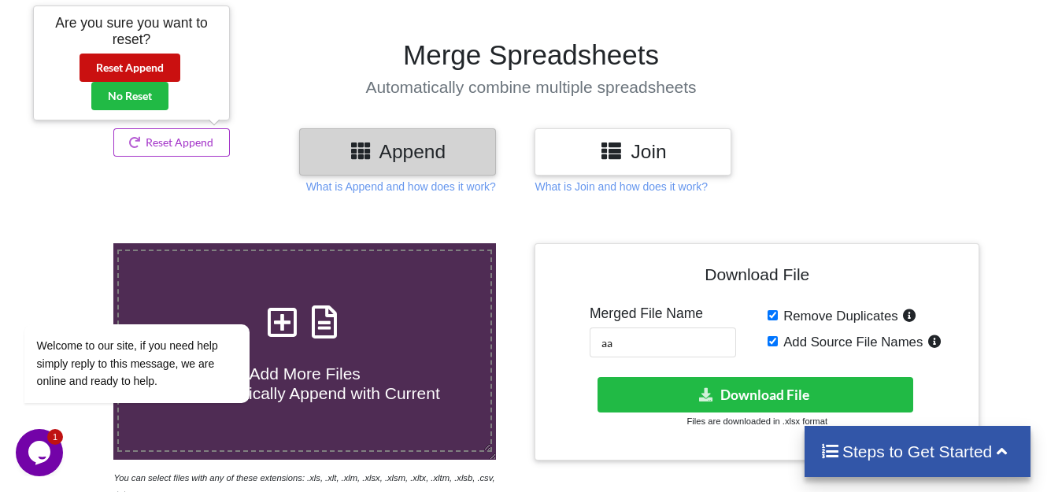
click at [138, 65] on button "Reset Append" at bounding box center [129, 68] width 101 height 28
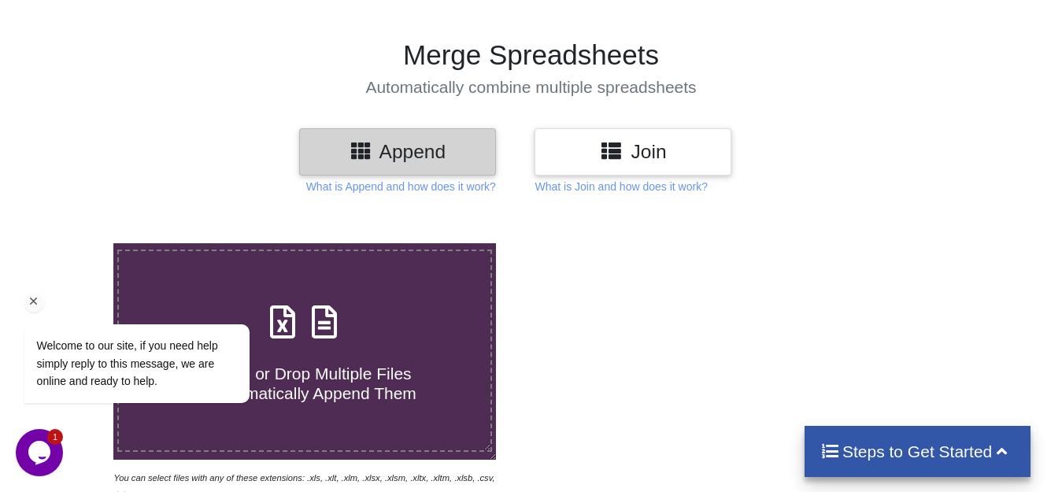
click at [290, 329] on div "Welcome to our site, if you need help simply reply to this message, we are onli…" at bounding box center [157, 363] width 267 height 79
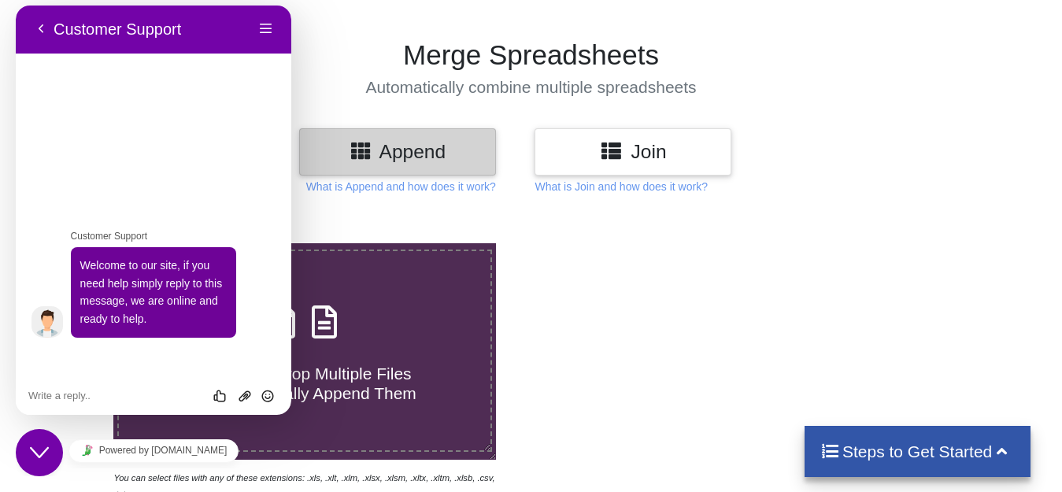
click at [46, 458] on icon "Close Chat This icon closes the chat window." at bounding box center [39, 452] width 19 height 19
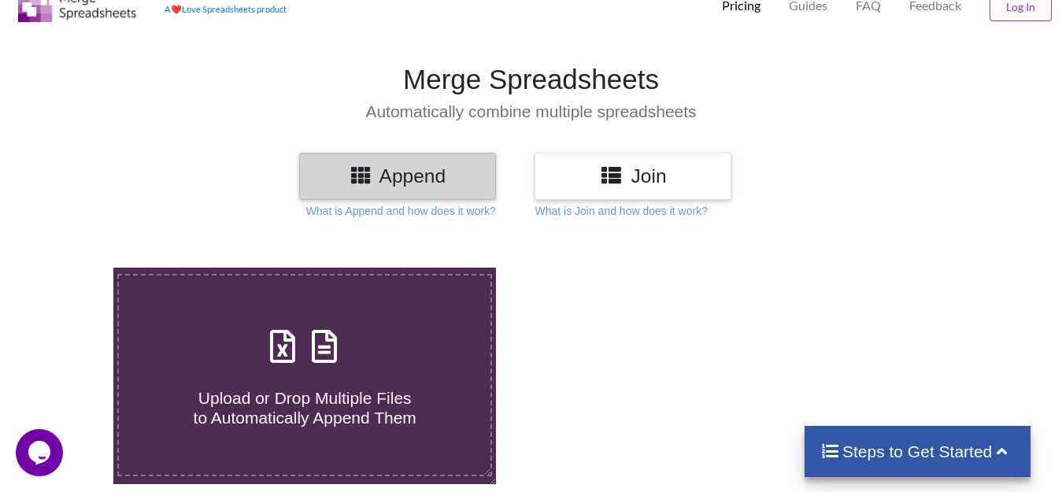
scroll to position [0, 0]
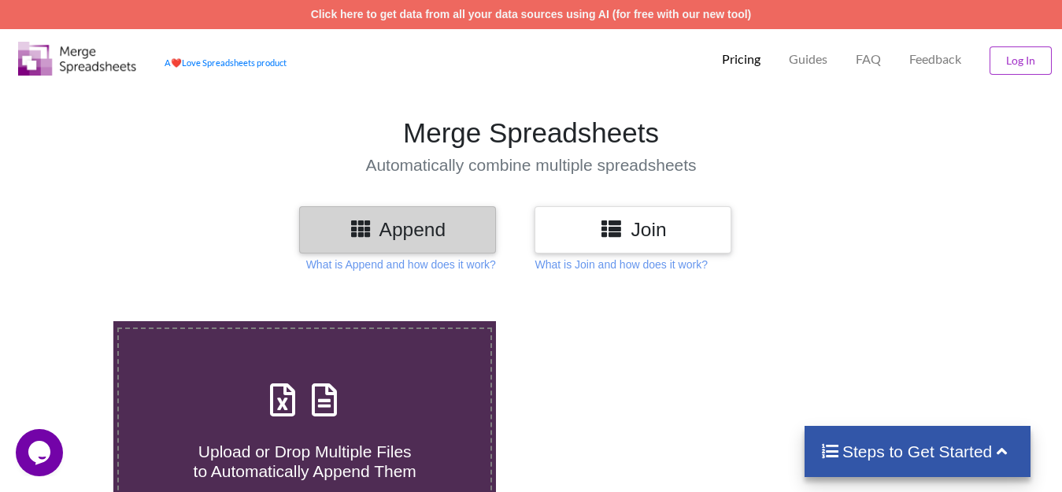
click at [300, 389] on icon at bounding box center [282, 391] width 39 height 33
click at [71, 321] on input "Upload or Drop Multiple Files to Automatically Append Them" at bounding box center [71, 321] width 0 height 0
type input "C:\fakepath\aa_50.xlsx"
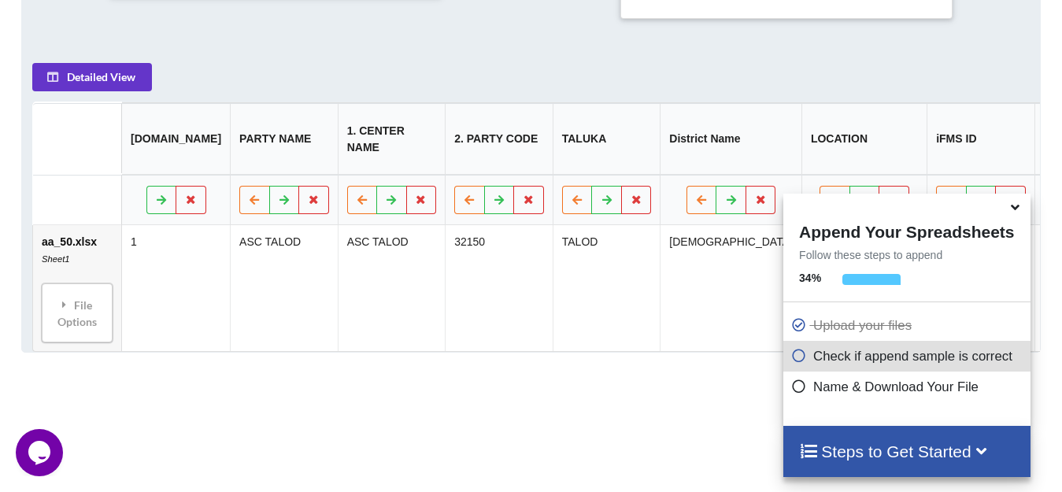
scroll to position [719, 0]
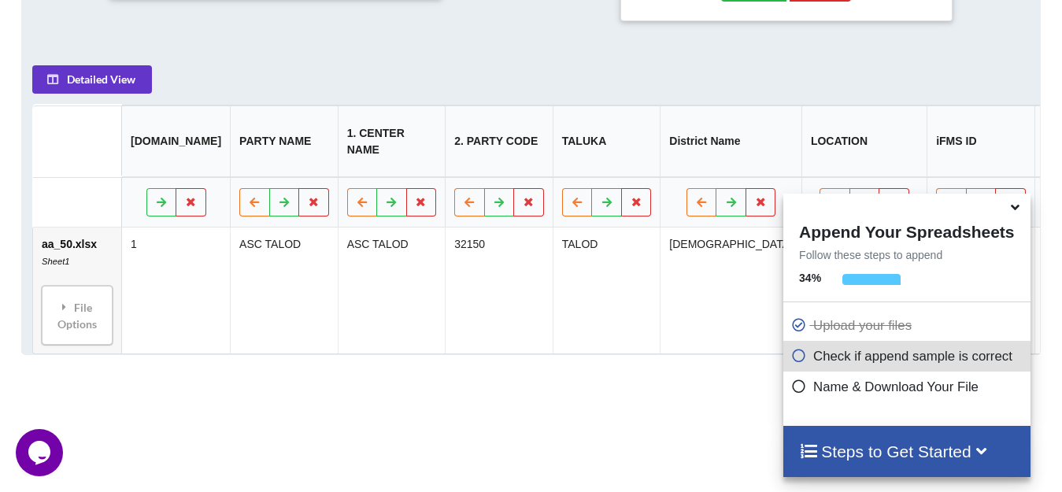
click at [806, 390] on icon at bounding box center [799, 383] width 16 height 13
click at [991, 449] on icon at bounding box center [981, 449] width 20 height 17
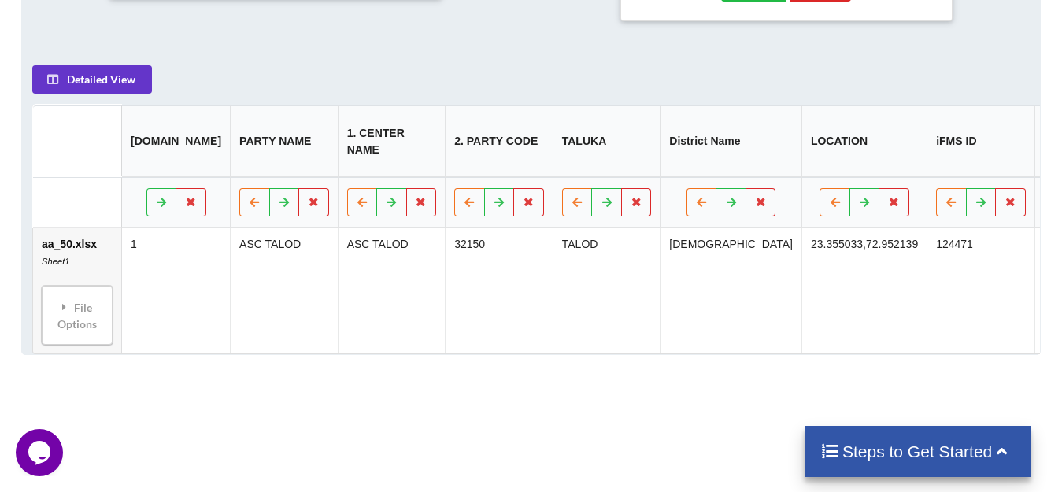
scroll to position [289, 0]
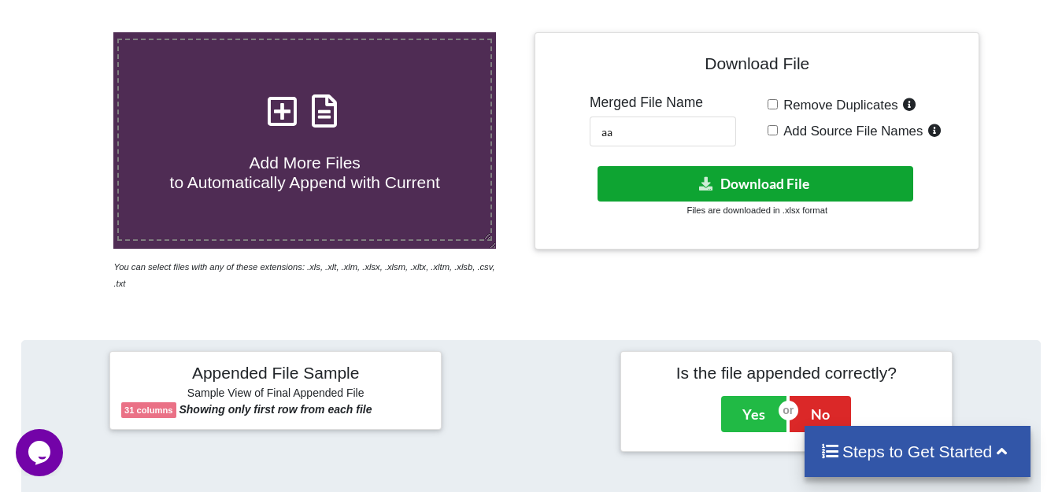
click at [880, 179] on button "Download File" at bounding box center [755, 183] width 316 height 35
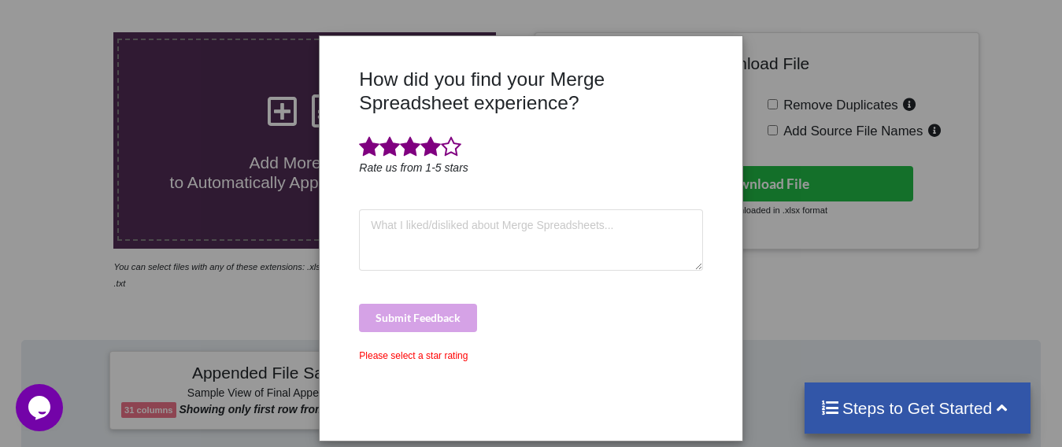
click at [427, 150] on span at bounding box center [430, 147] width 20 height 22
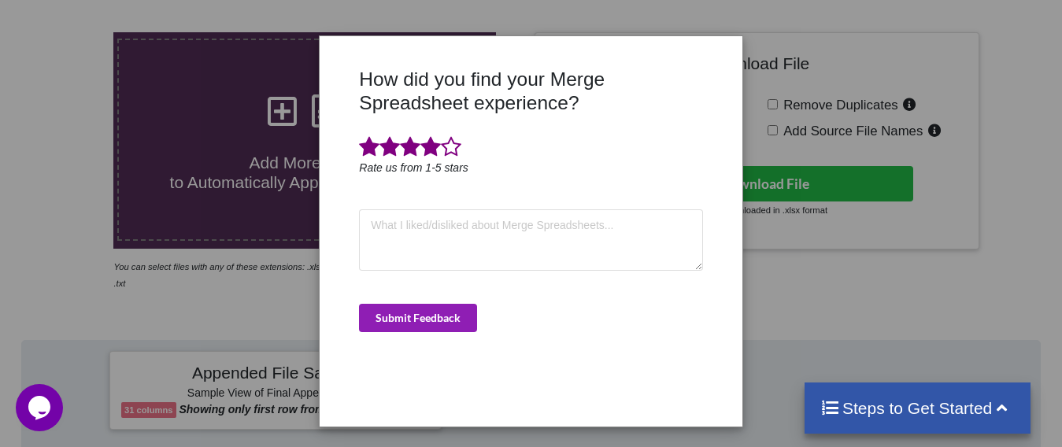
click at [408, 310] on button "Submit Feedback" at bounding box center [418, 318] width 118 height 28
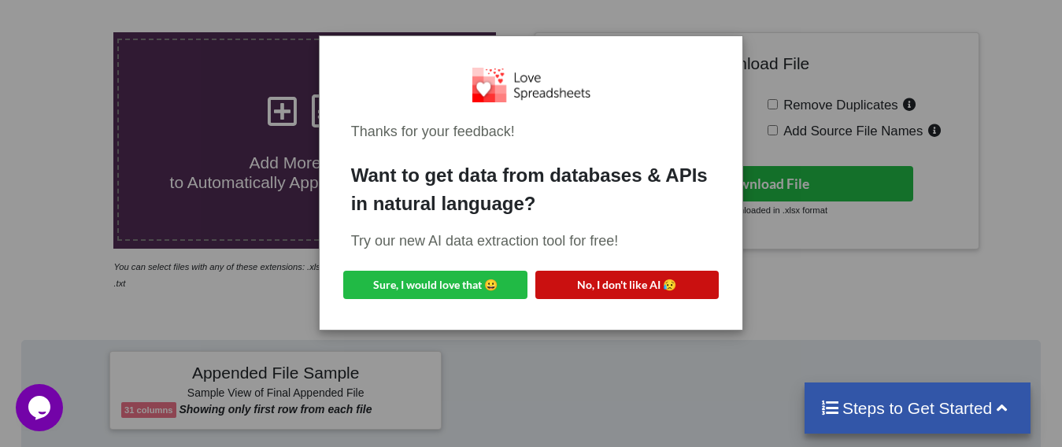
click at [623, 271] on button "No, I don't like AI 😥" at bounding box center [627, 285] width 184 height 28
